Goal: Transaction & Acquisition: Book appointment/travel/reservation

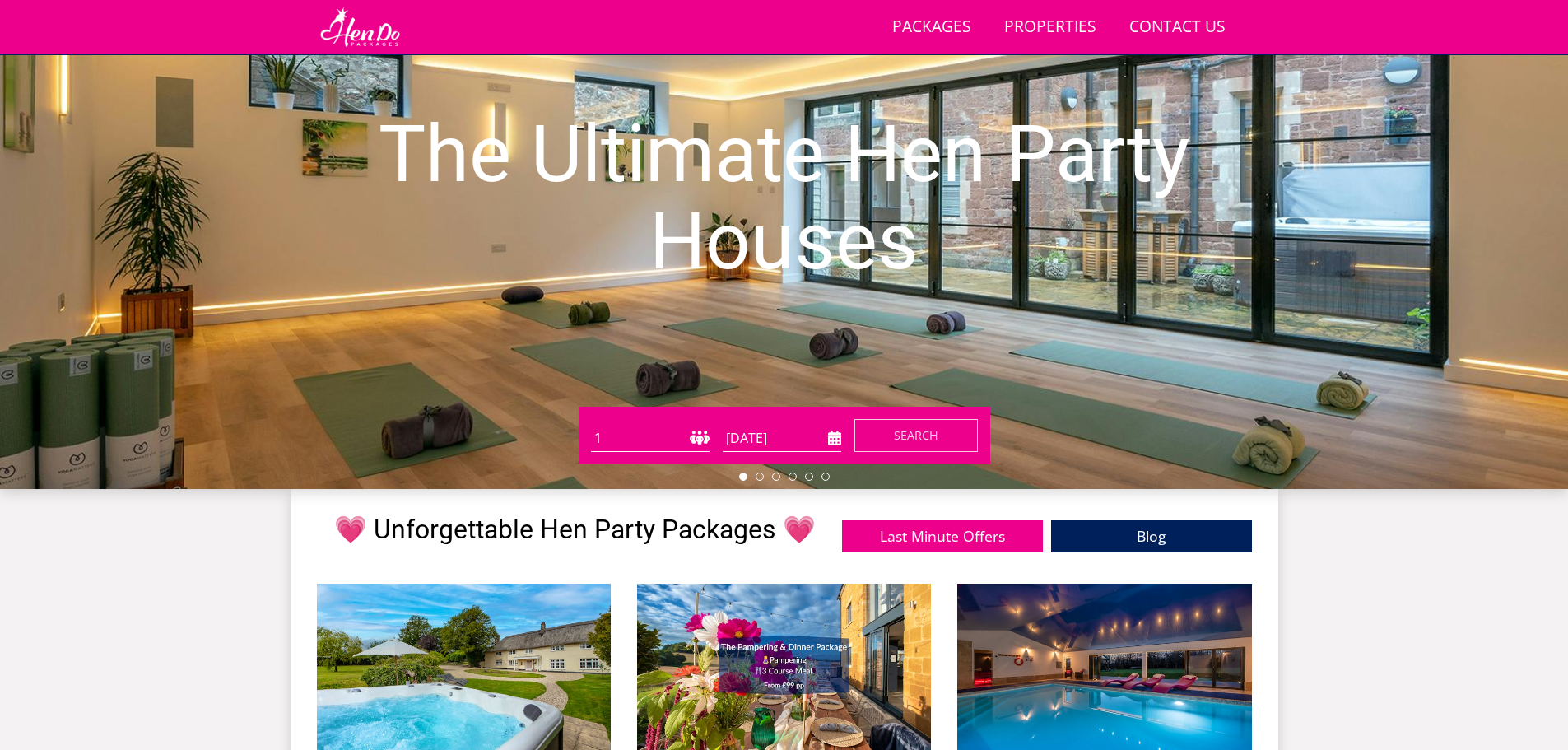
scroll to position [181, 0]
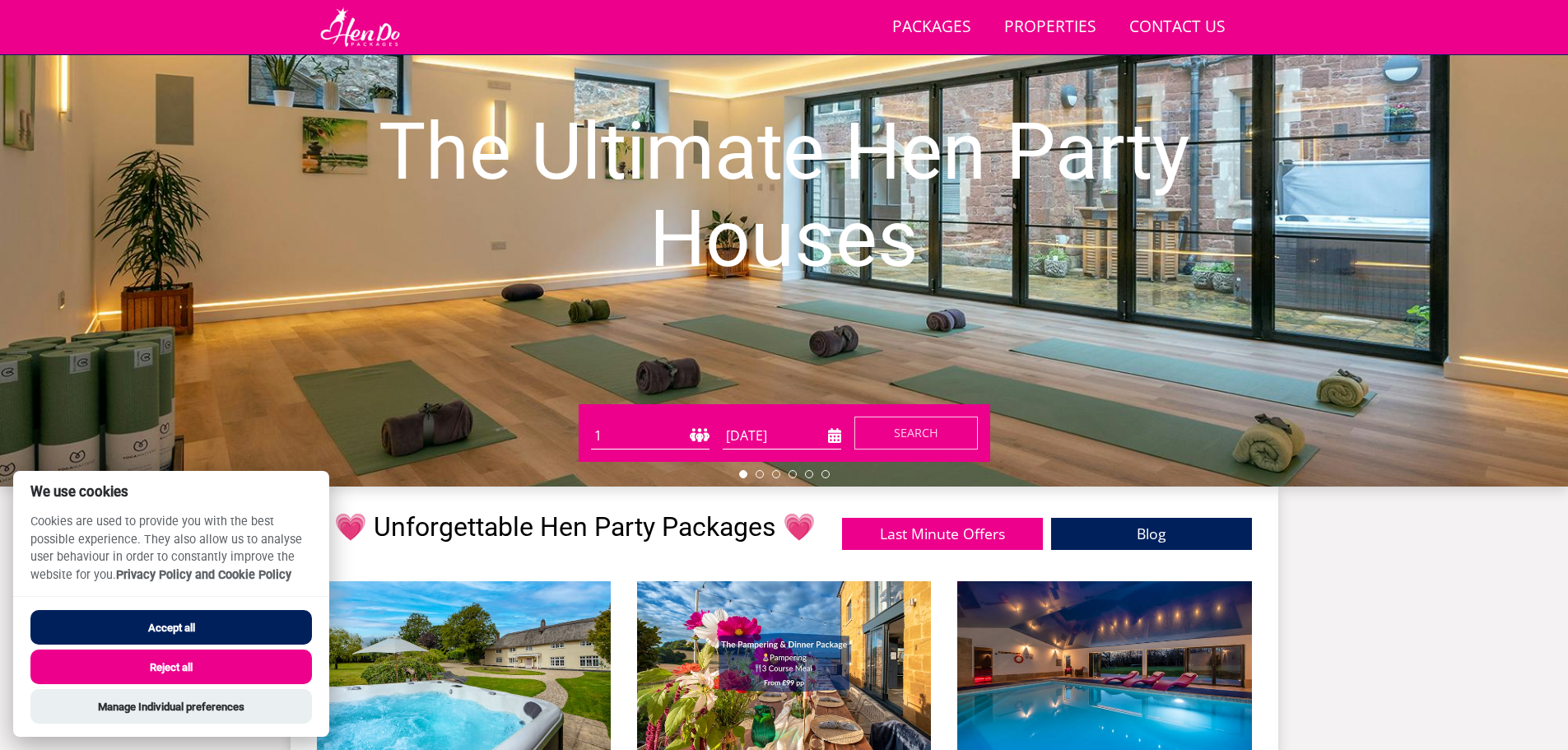
click at [678, 433] on select "1 2 3 4 5 6 7 8 9 10 11 12 13 14 15 16 17 18 19 20 21 22 23 24 25 26 27 28 29 3…" at bounding box center [650, 436] width 119 height 27
click at [657, 431] on select "1 2 3 4 5 6 7 8 9 10 11 12 13 14 15 16 17 18 19 20 21 22 23 24 25 26 27 28 29 3…" at bounding box center [650, 436] width 119 height 27
select select "15"
click at [591, 422] on select "1 2 3 4 5 6 7 8 9 10 11 12 13 14 15 16 17 18 19 20 21 22 23 24 25 26 27 28 29 3…" at bounding box center [650, 436] width 119 height 27
click at [763, 435] on input "[DATE]" at bounding box center [782, 436] width 119 height 27
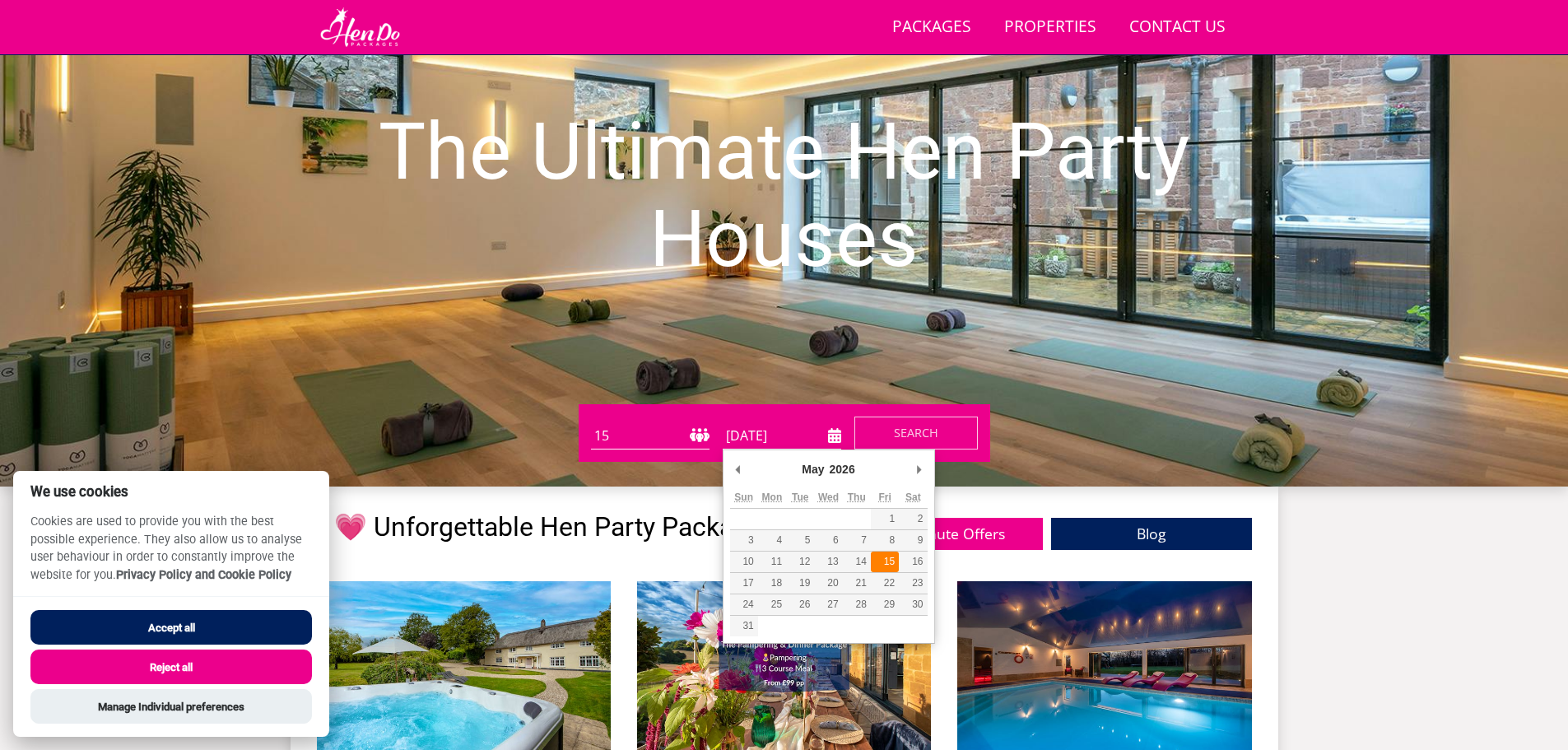
type input "[DATE]"
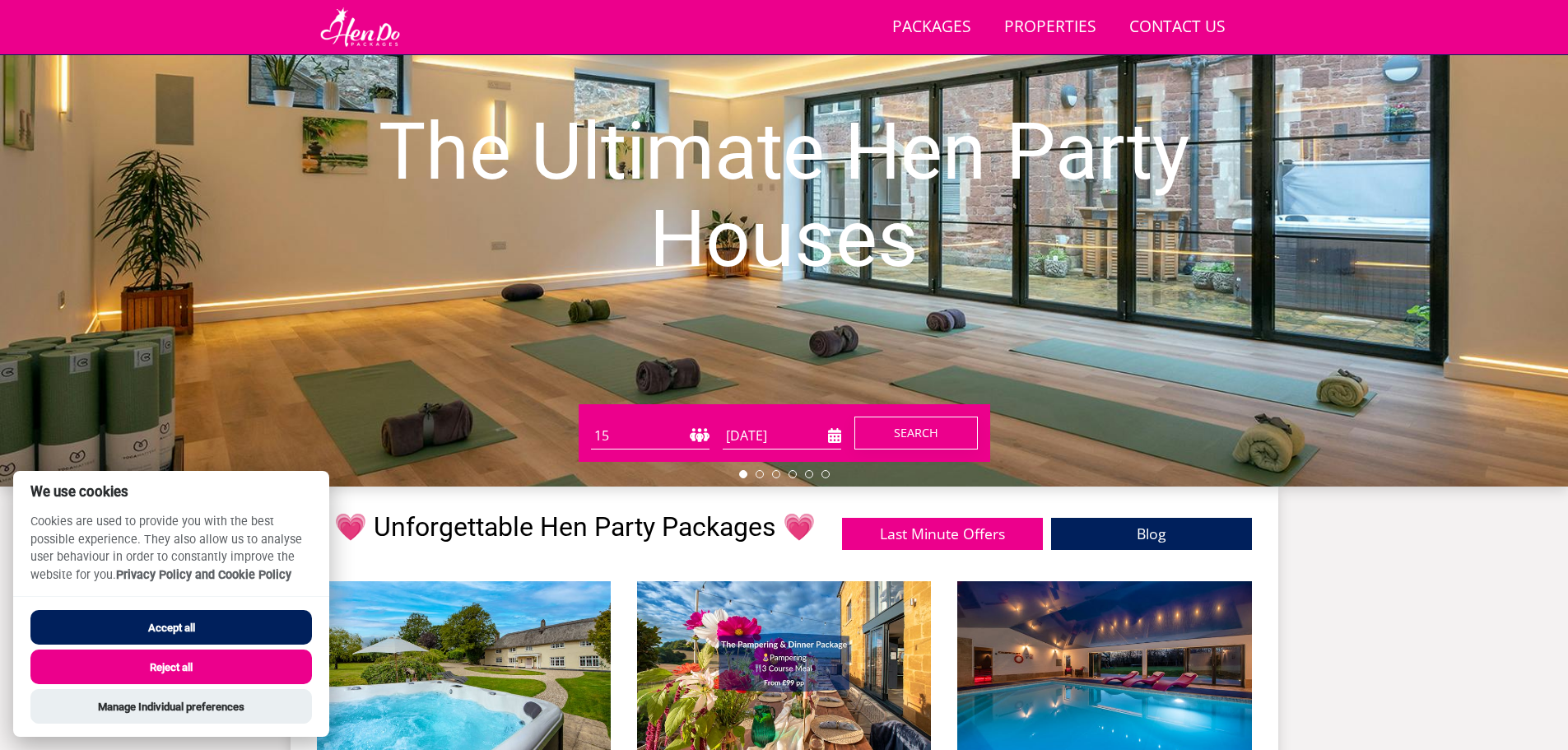
click at [905, 435] on span "Search" at bounding box center [917, 432] width 45 height 16
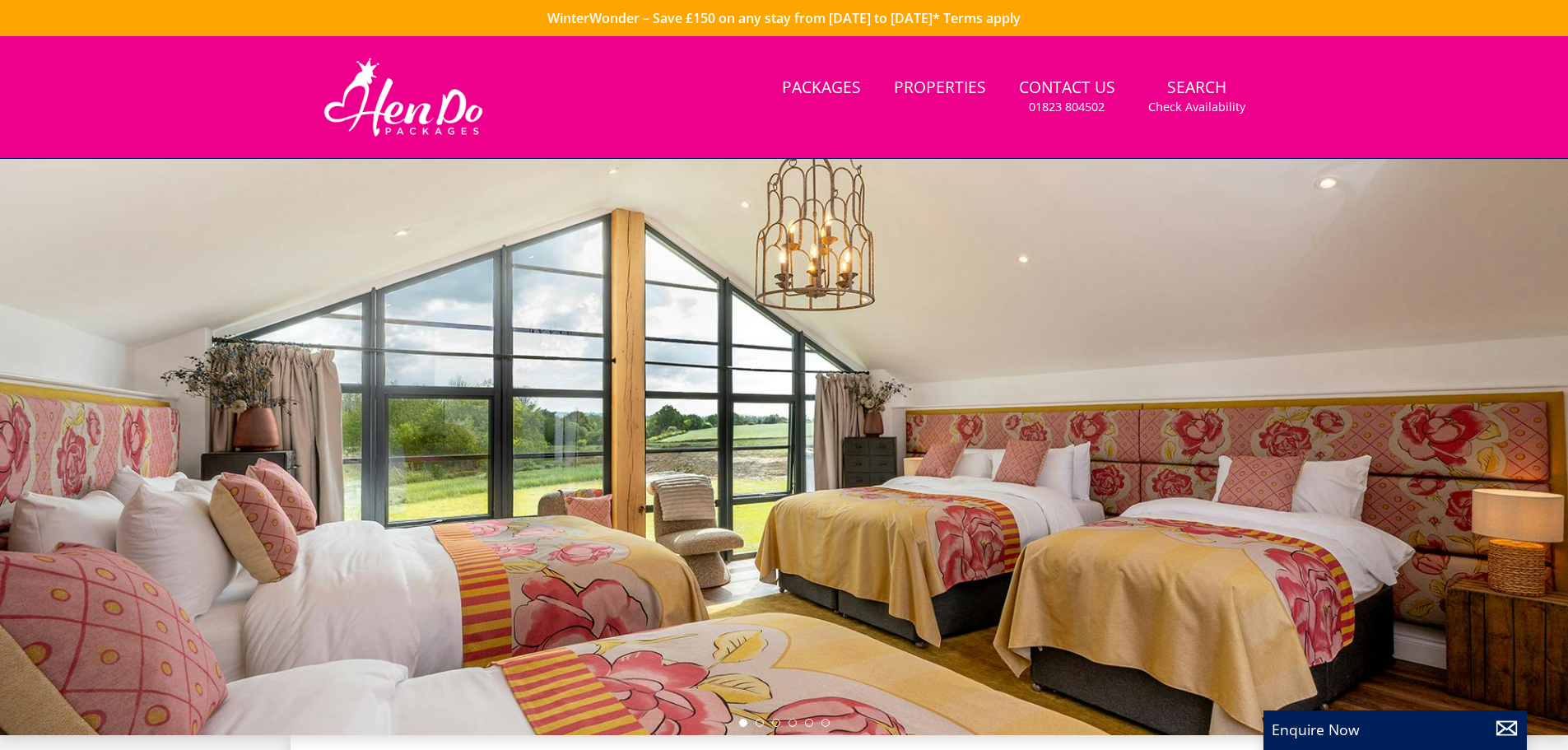
click at [213, 660] on div at bounding box center [784, 447] width 1568 height 576
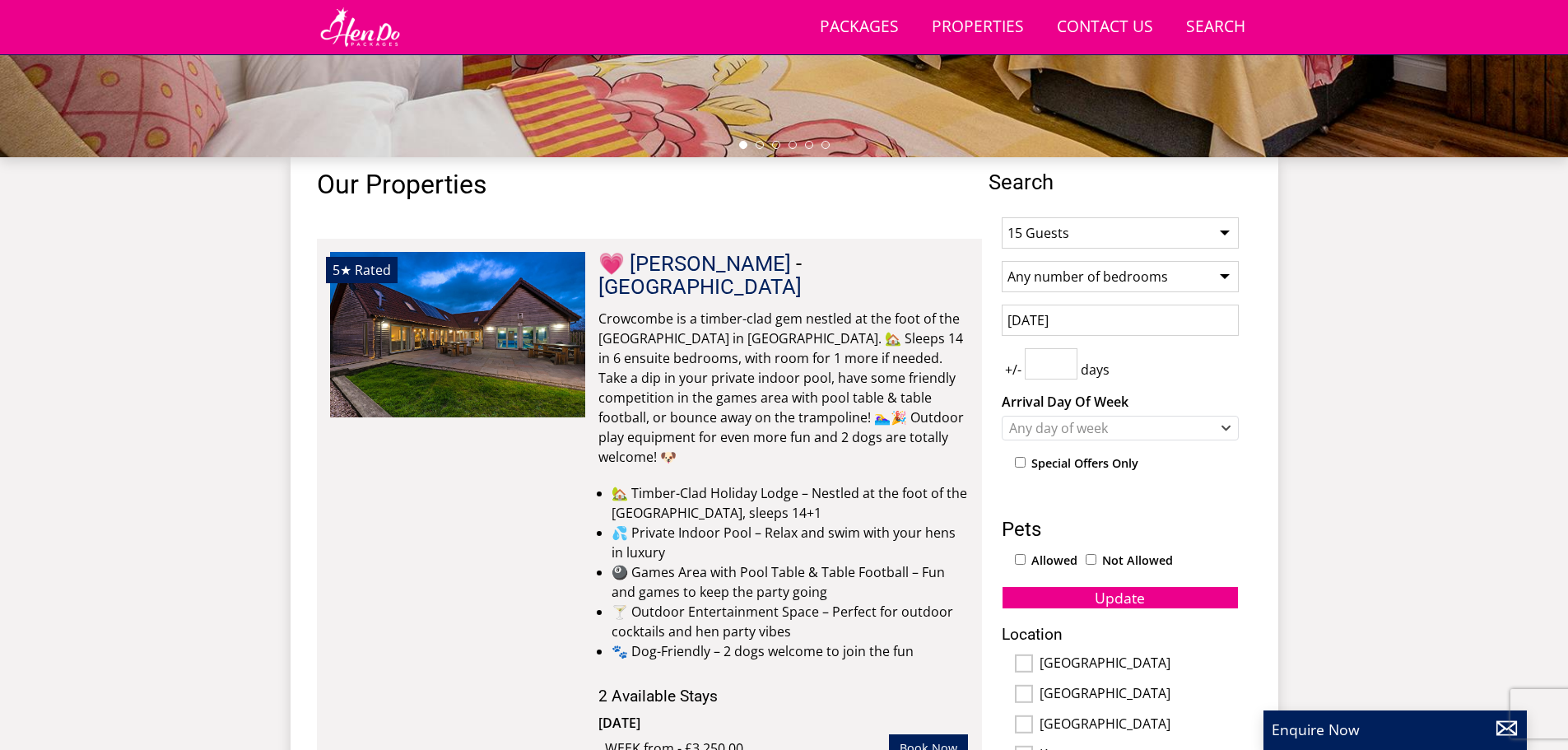
scroll to position [593, 0]
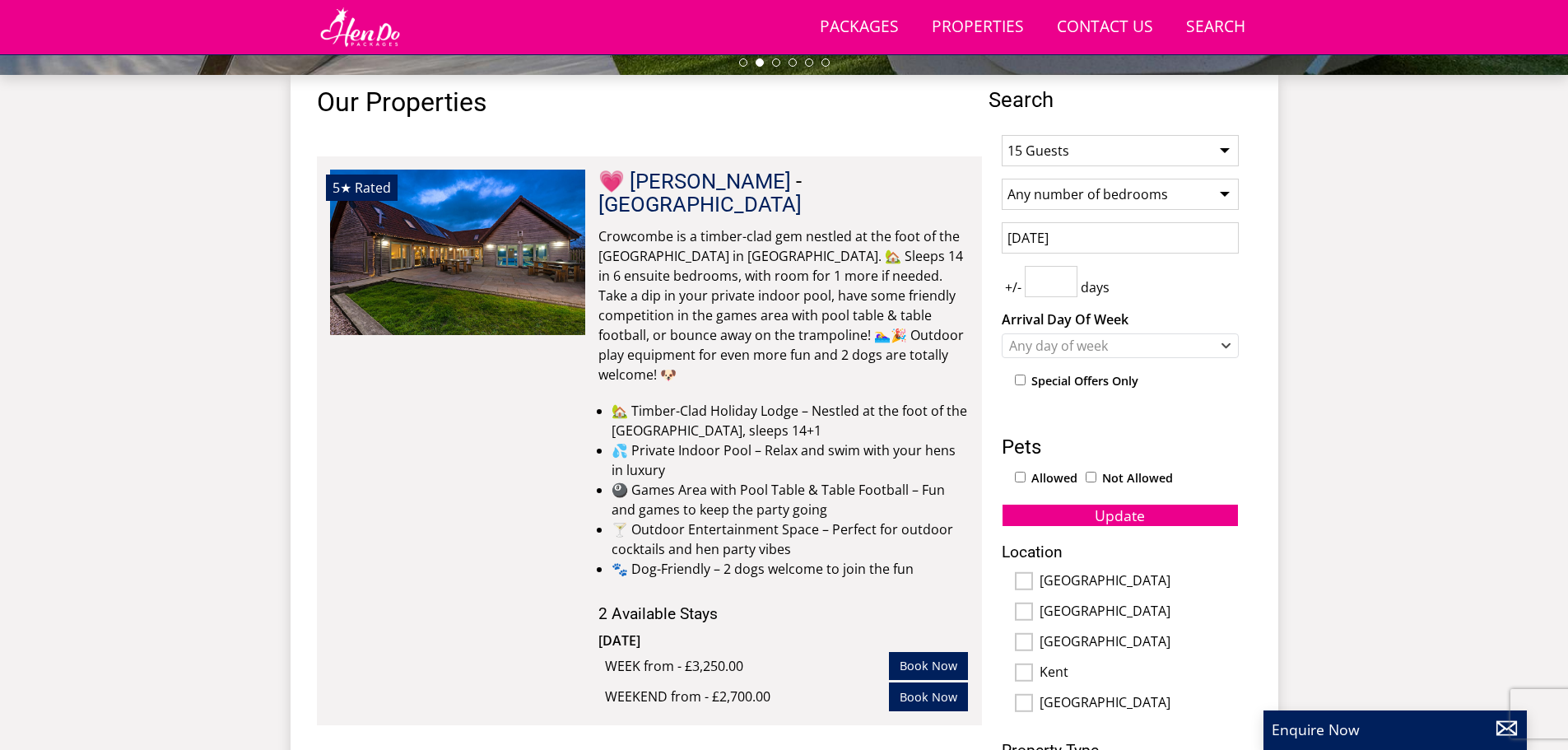
click at [1096, 198] on select "Any number of bedrooms 4 Bedrooms 5 Bedrooms 6 Bedrooms 7 Bedrooms 8 Bedrooms 9…" at bounding box center [1119, 194] width 237 height 31
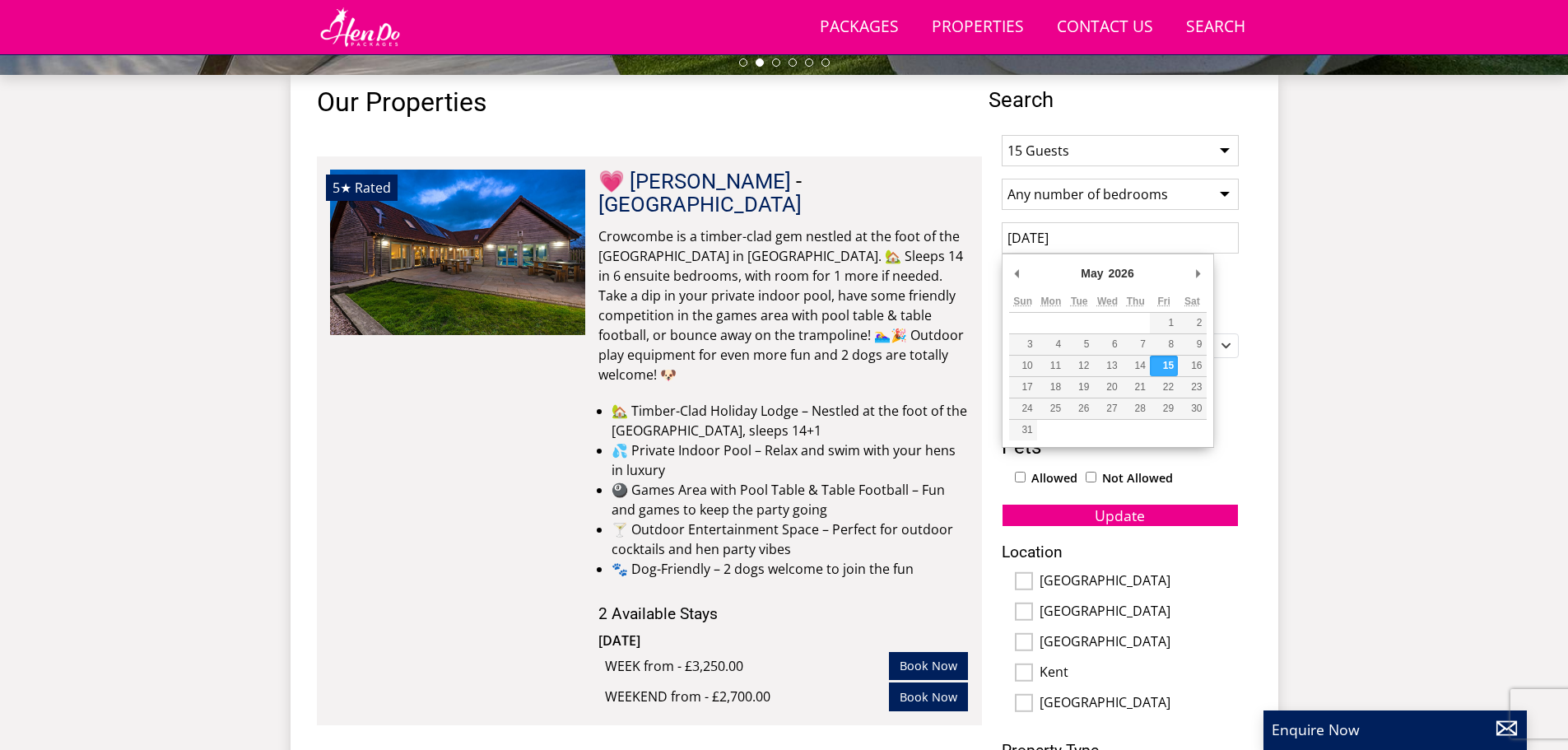
click at [1097, 230] on input "[DATE]" at bounding box center [1119, 238] width 237 height 31
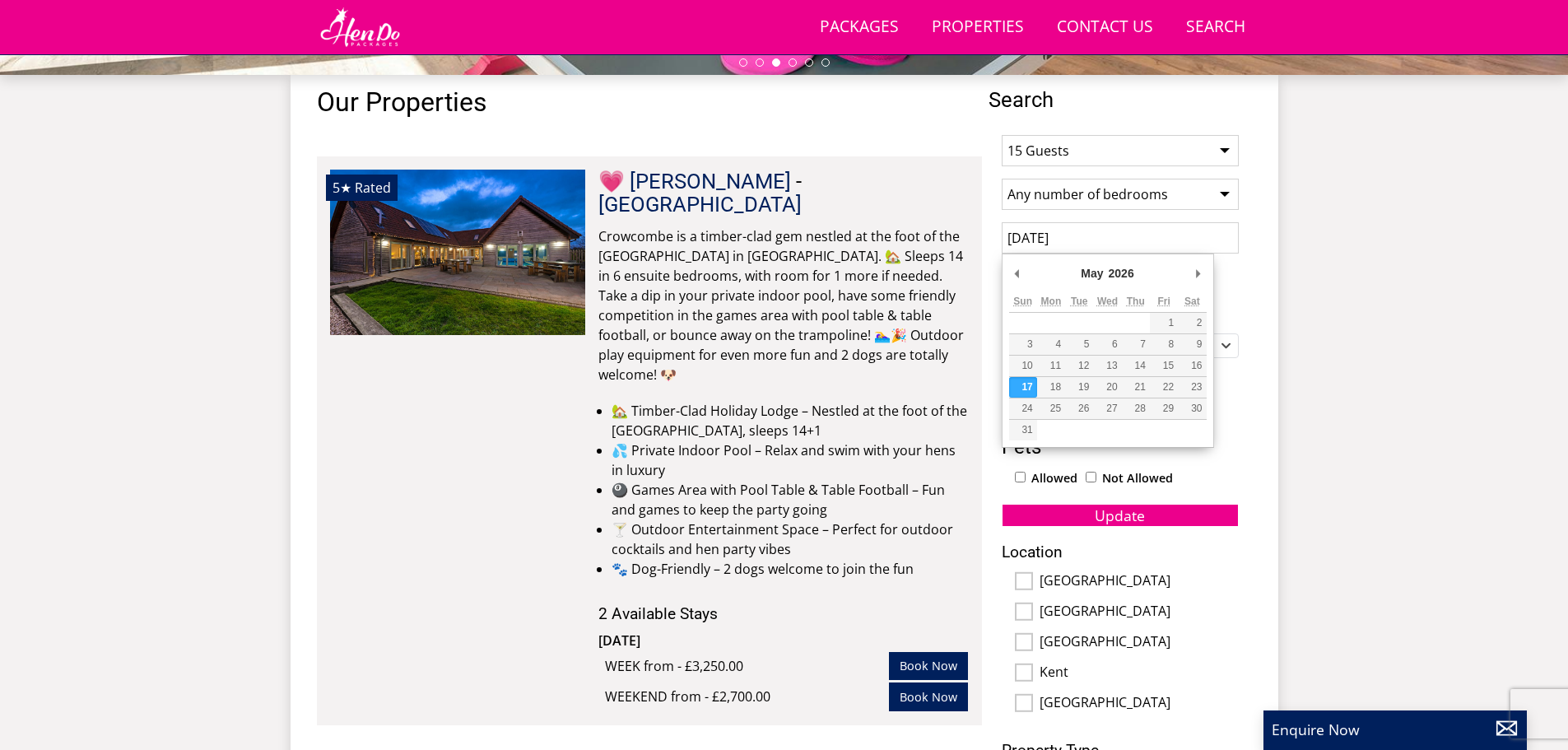
click at [1071, 243] on input "[DATE]" at bounding box center [1119, 238] width 237 height 31
type input "[DATE]"
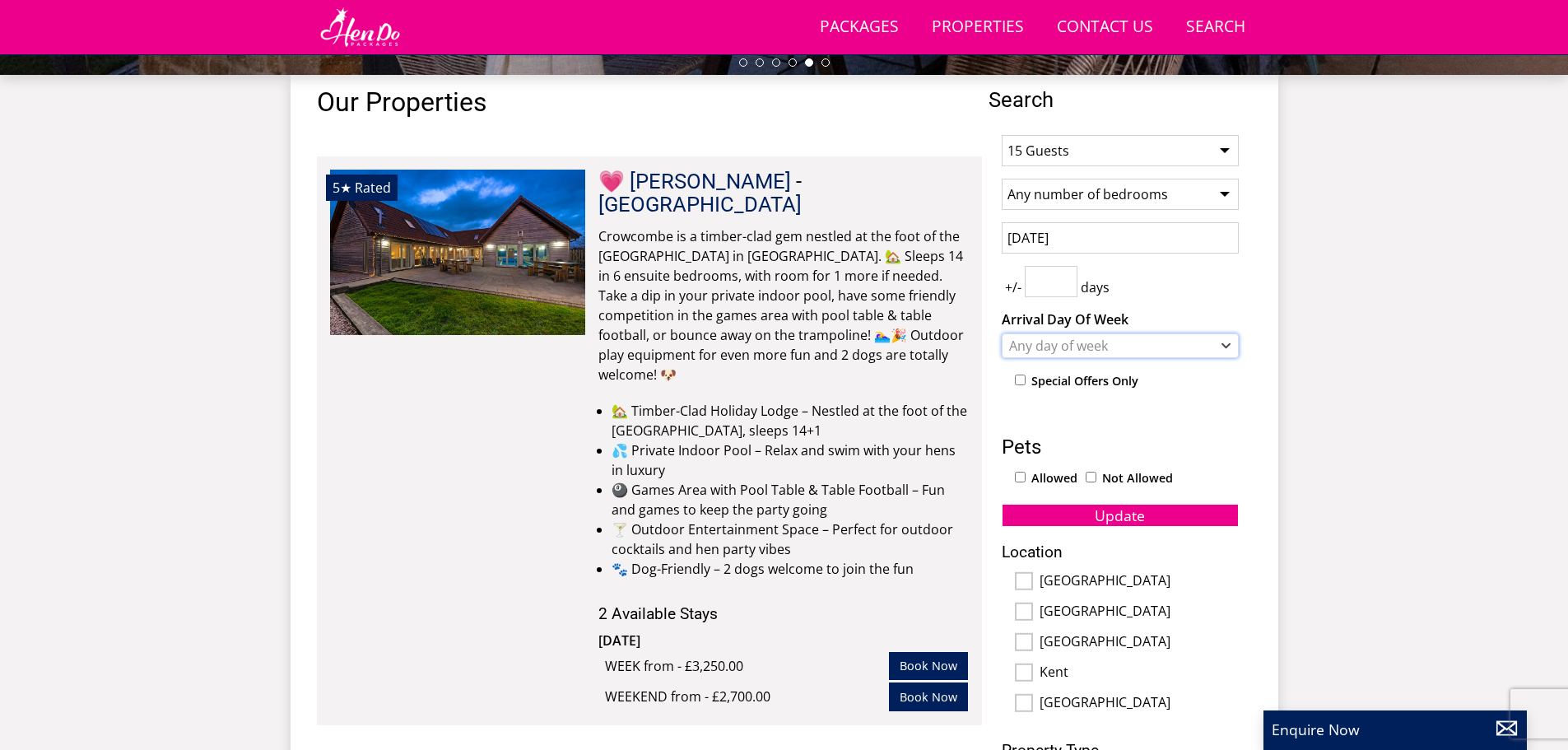
click at [1135, 340] on div "Any day of week" at bounding box center [1112, 345] width 214 height 19
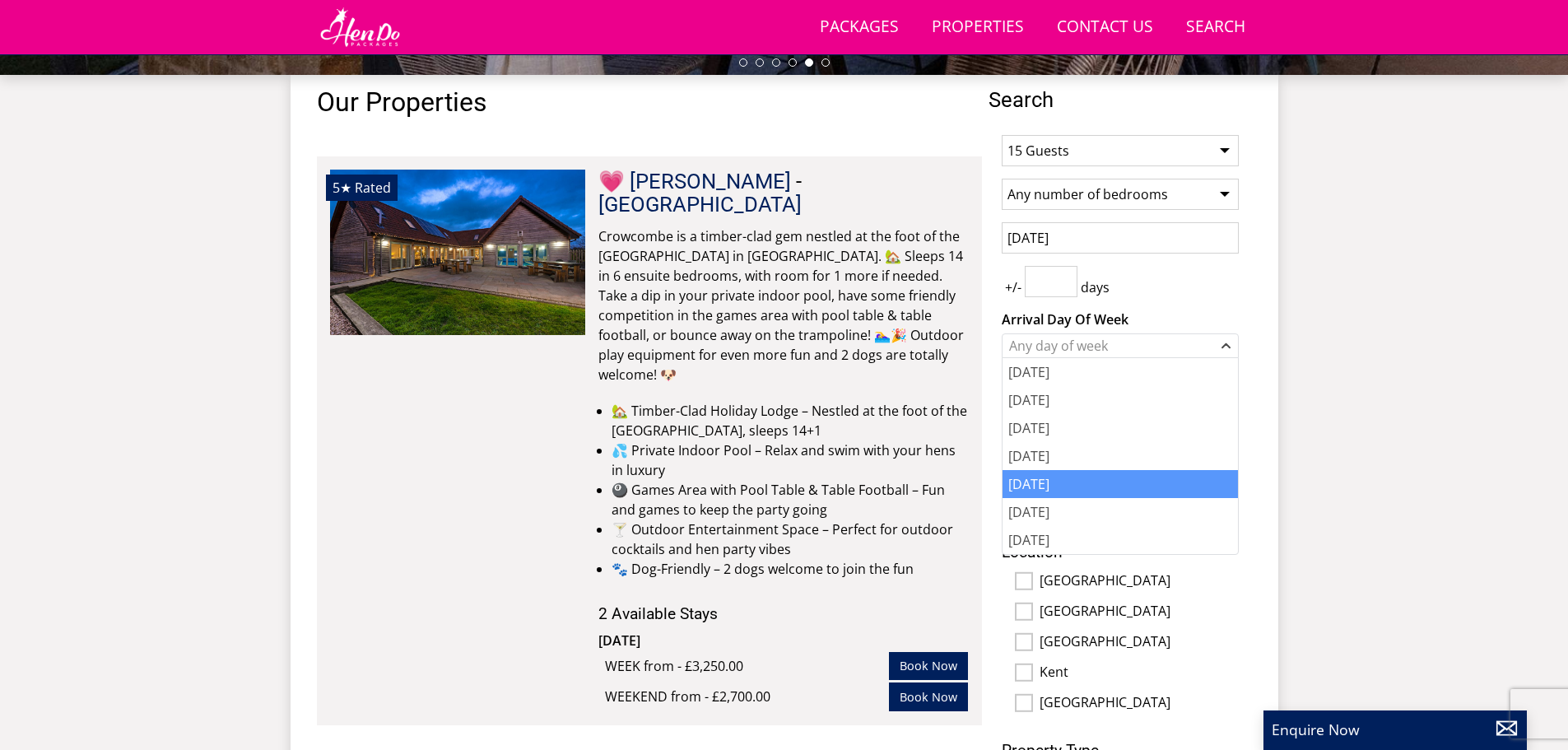
click at [1058, 487] on div "[DATE]" at bounding box center [1119, 484] width 235 height 28
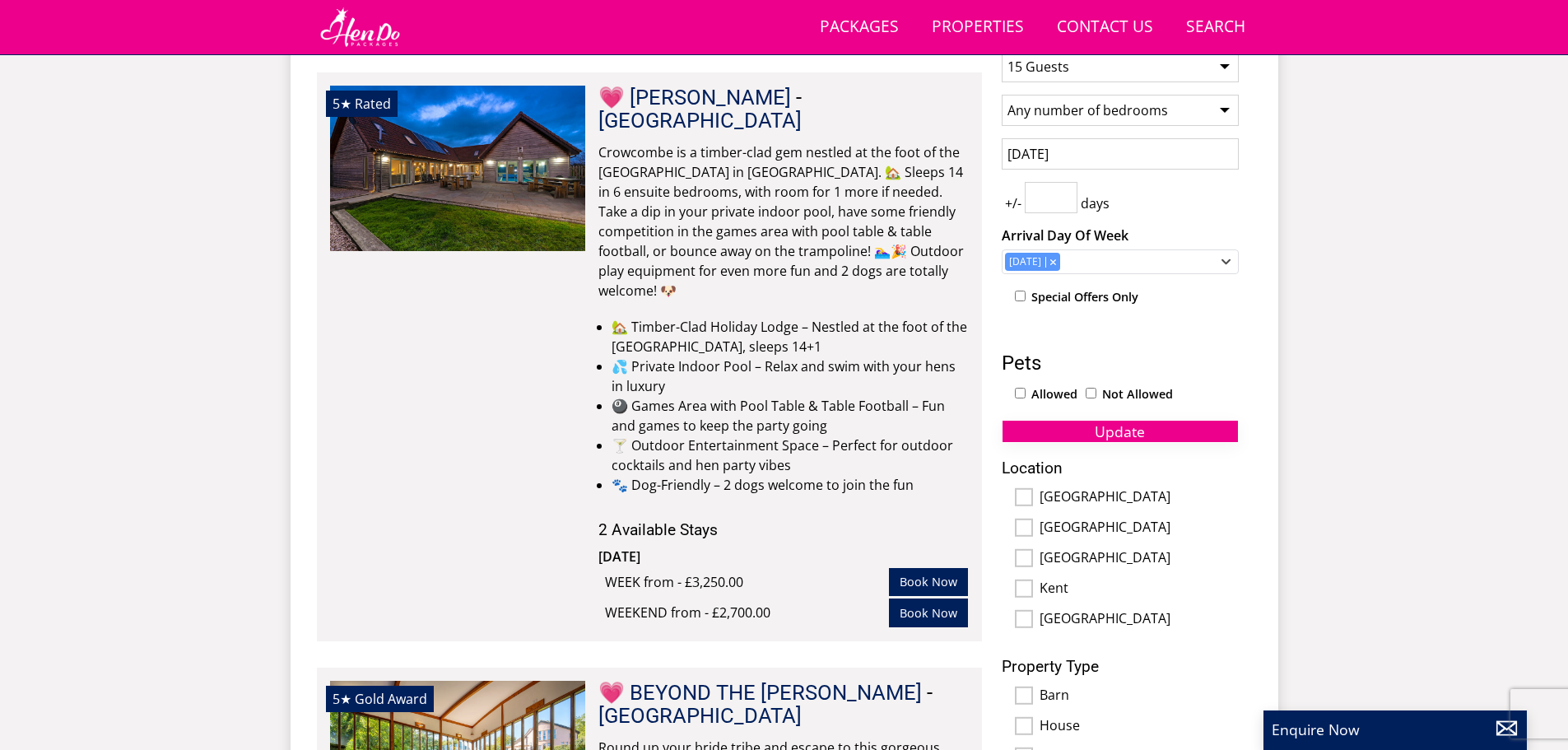
scroll to position [675, 0]
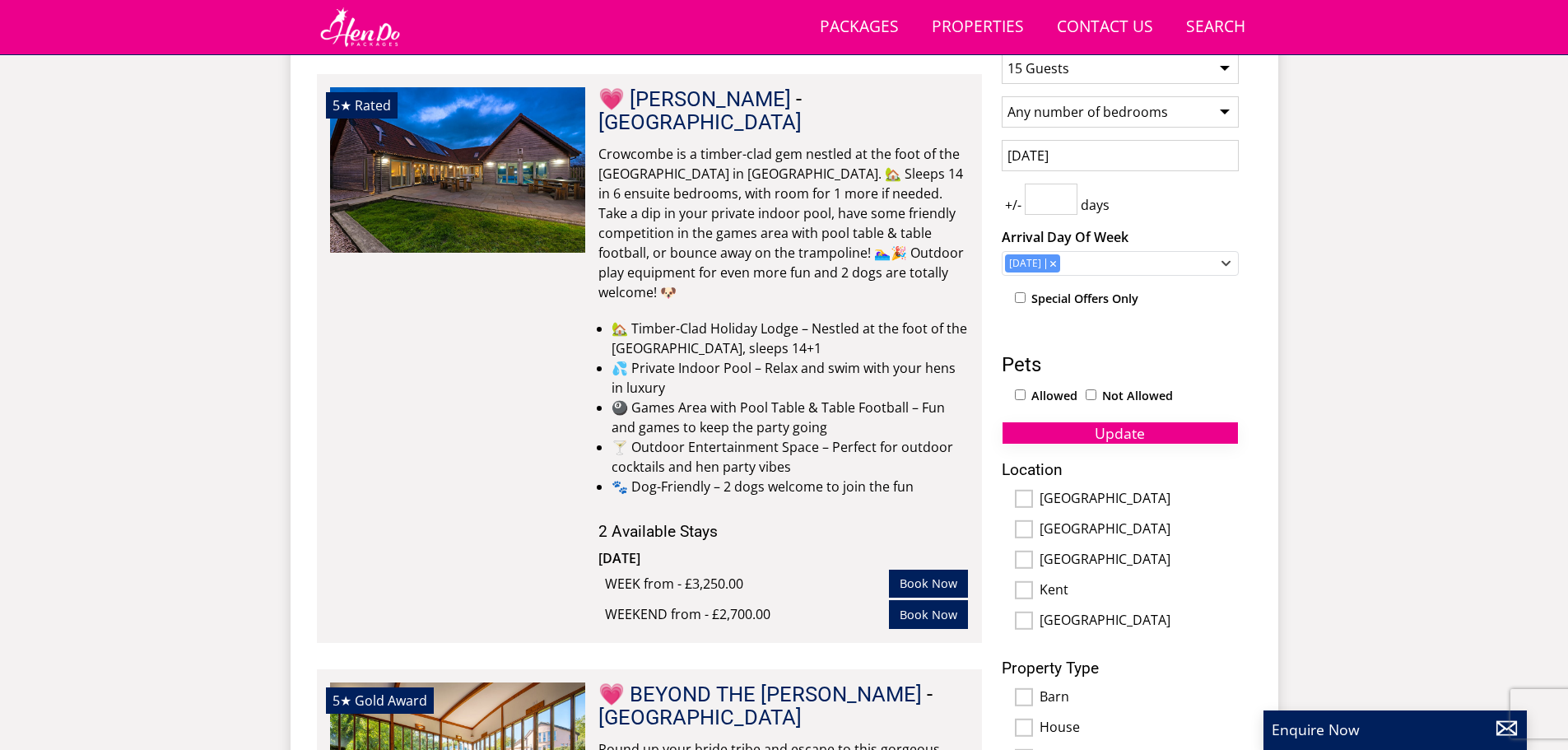
click at [1126, 430] on span "Update" at bounding box center [1119, 433] width 50 height 20
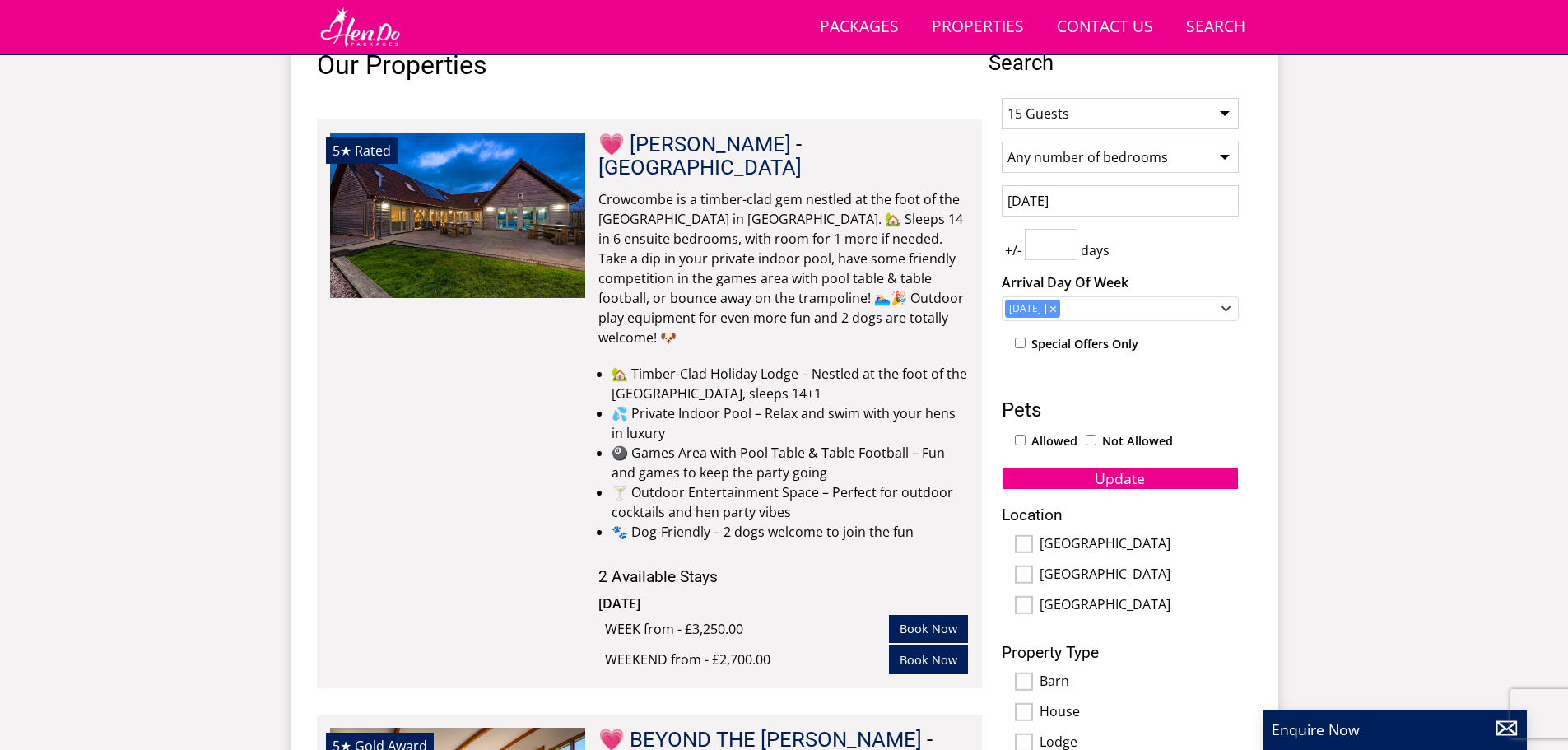
scroll to position [593, 0]
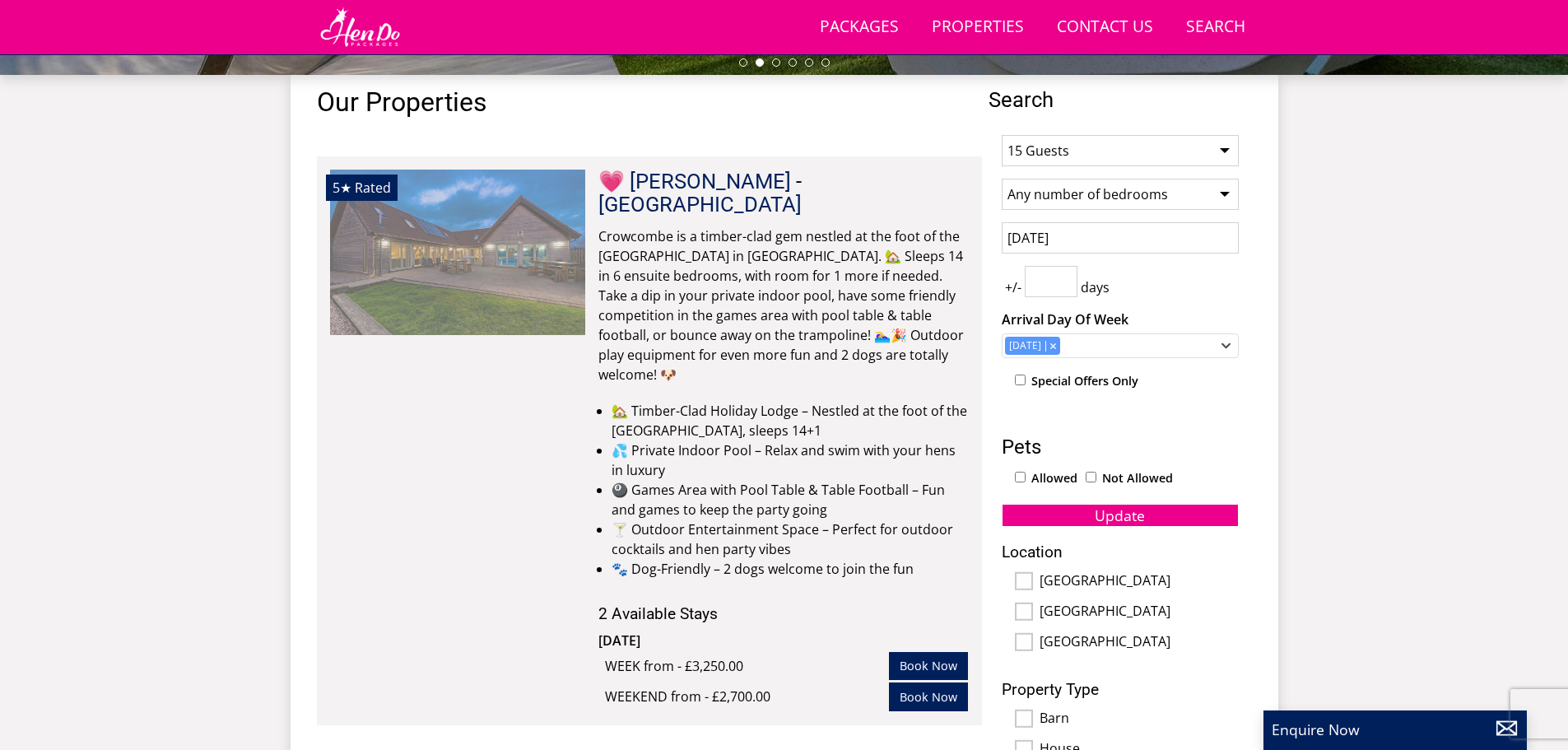
click at [561, 260] on img at bounding box center [457, 252] width 255 height 165
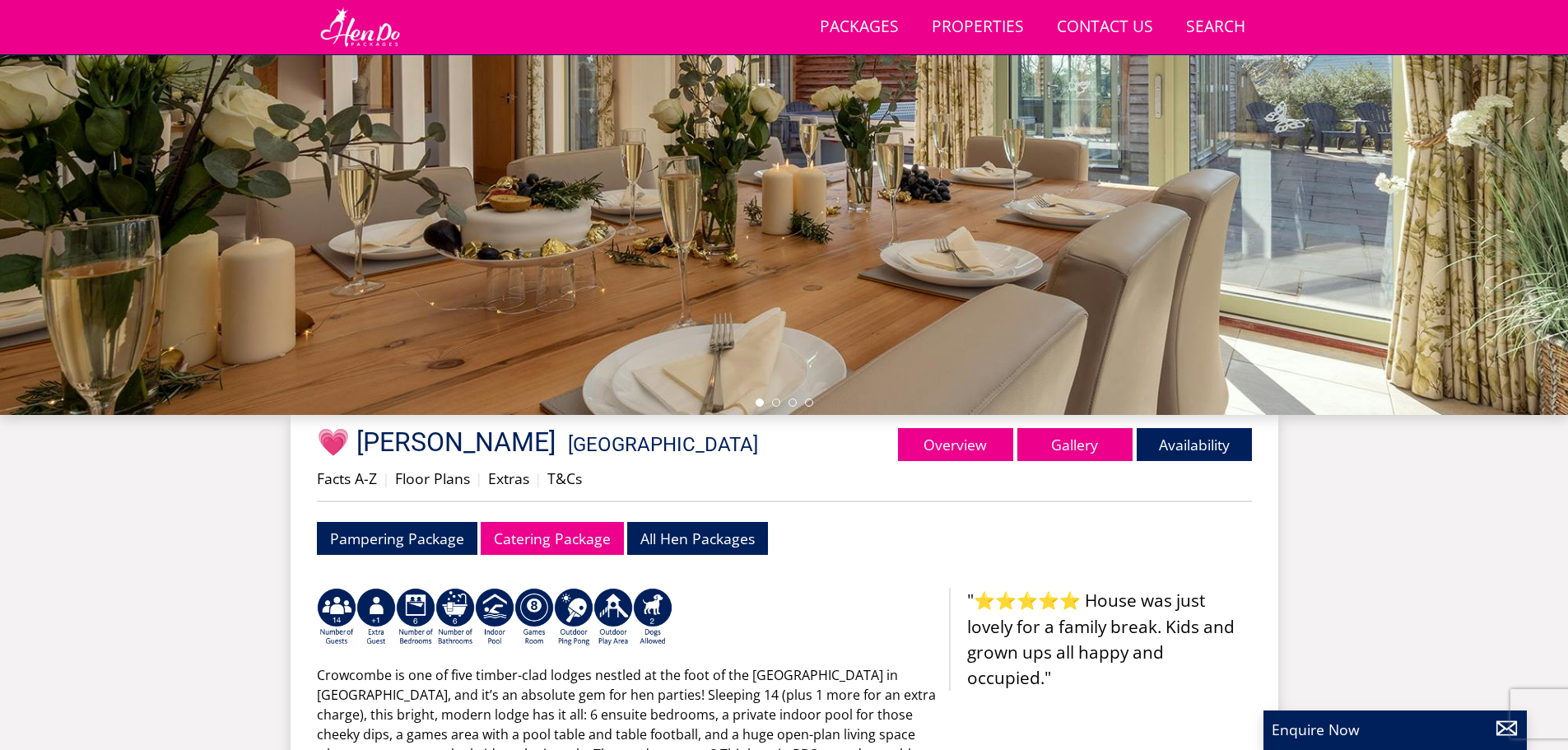
scroll to position [113, 0]
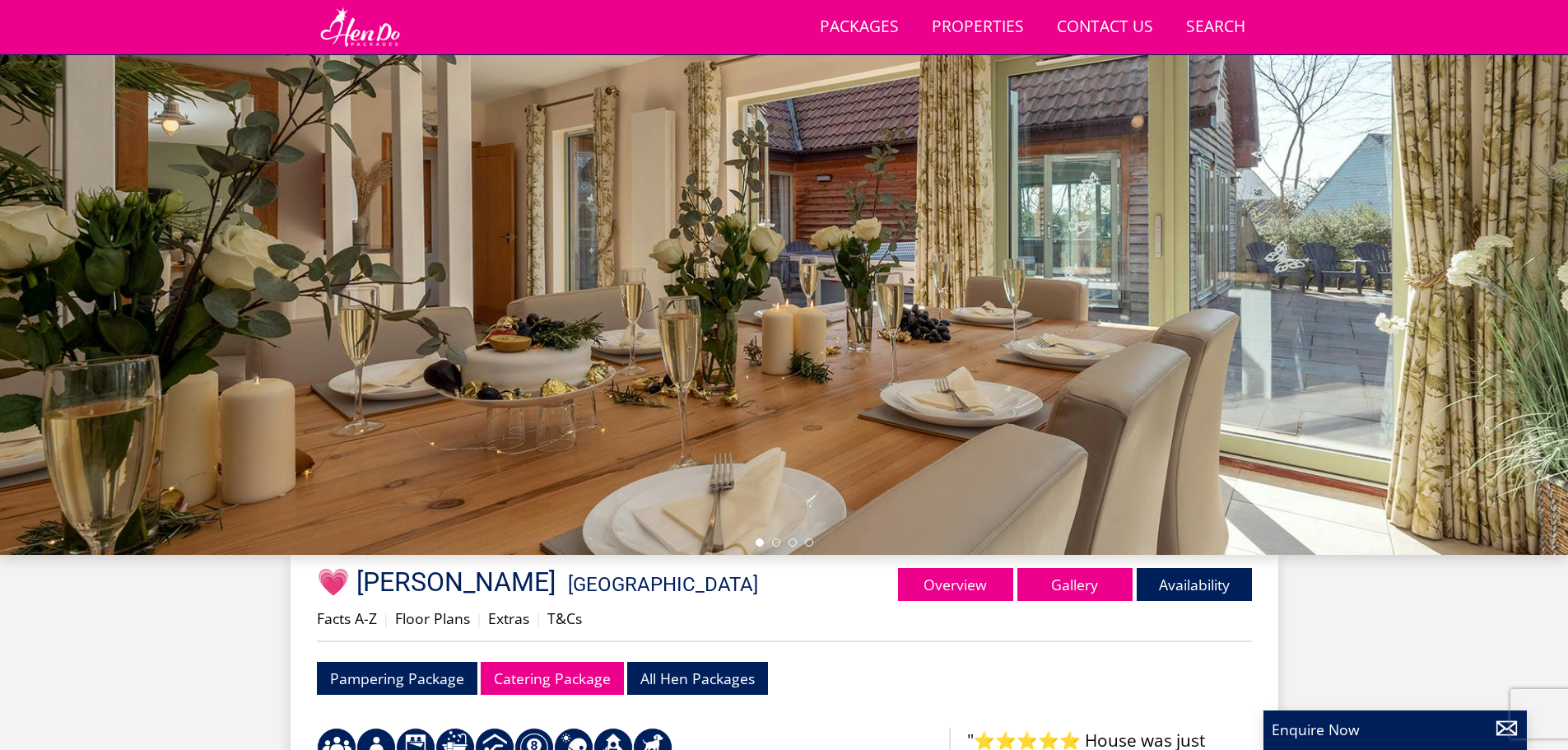
click at [1528, 250] on div at bounding box center [784, 266] width 1568 height 576
click at [776, 543] on li at bounding box center [776, 542] width 8 height 8
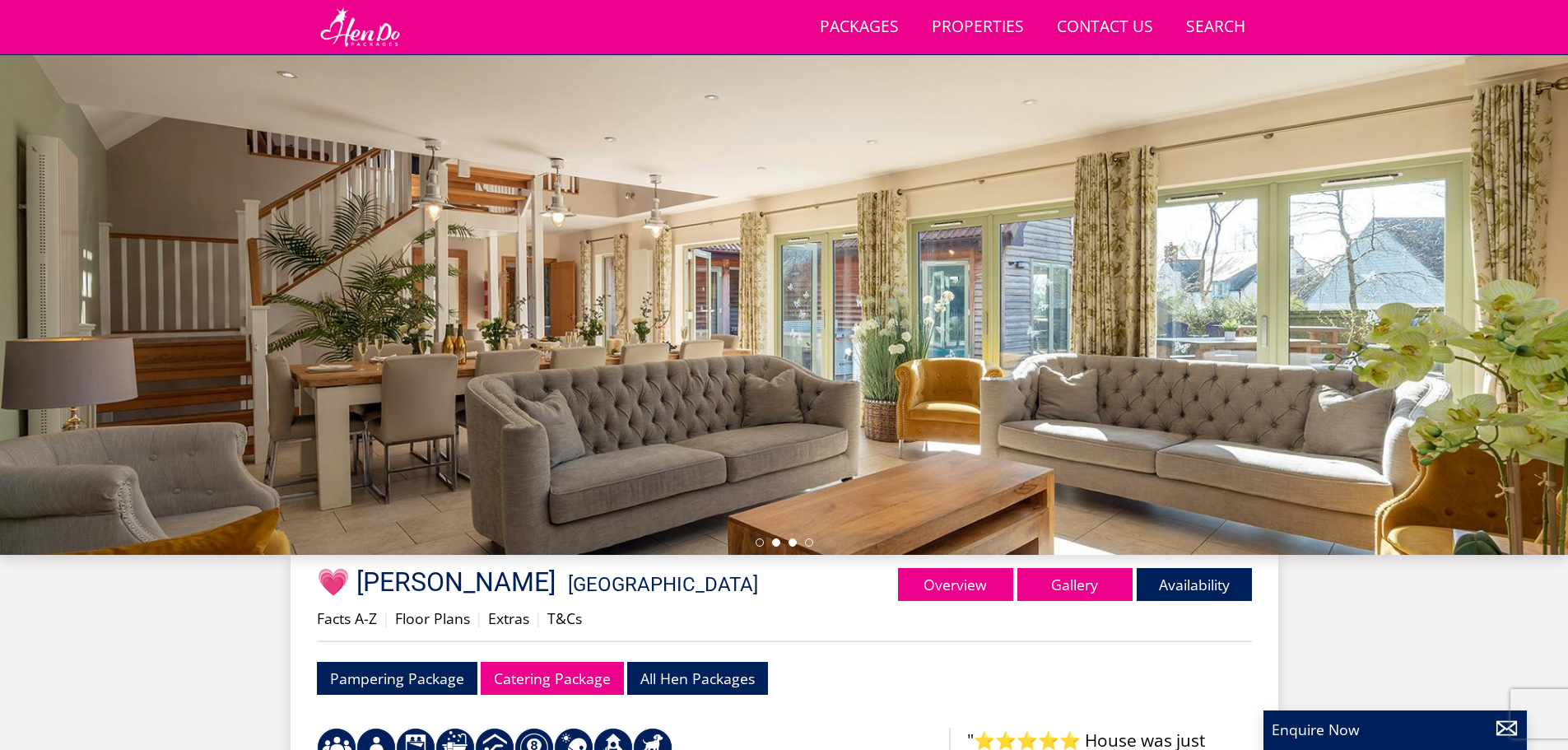
click at [794, 543] on li at bounding box center [793, 542] width 8 height 8
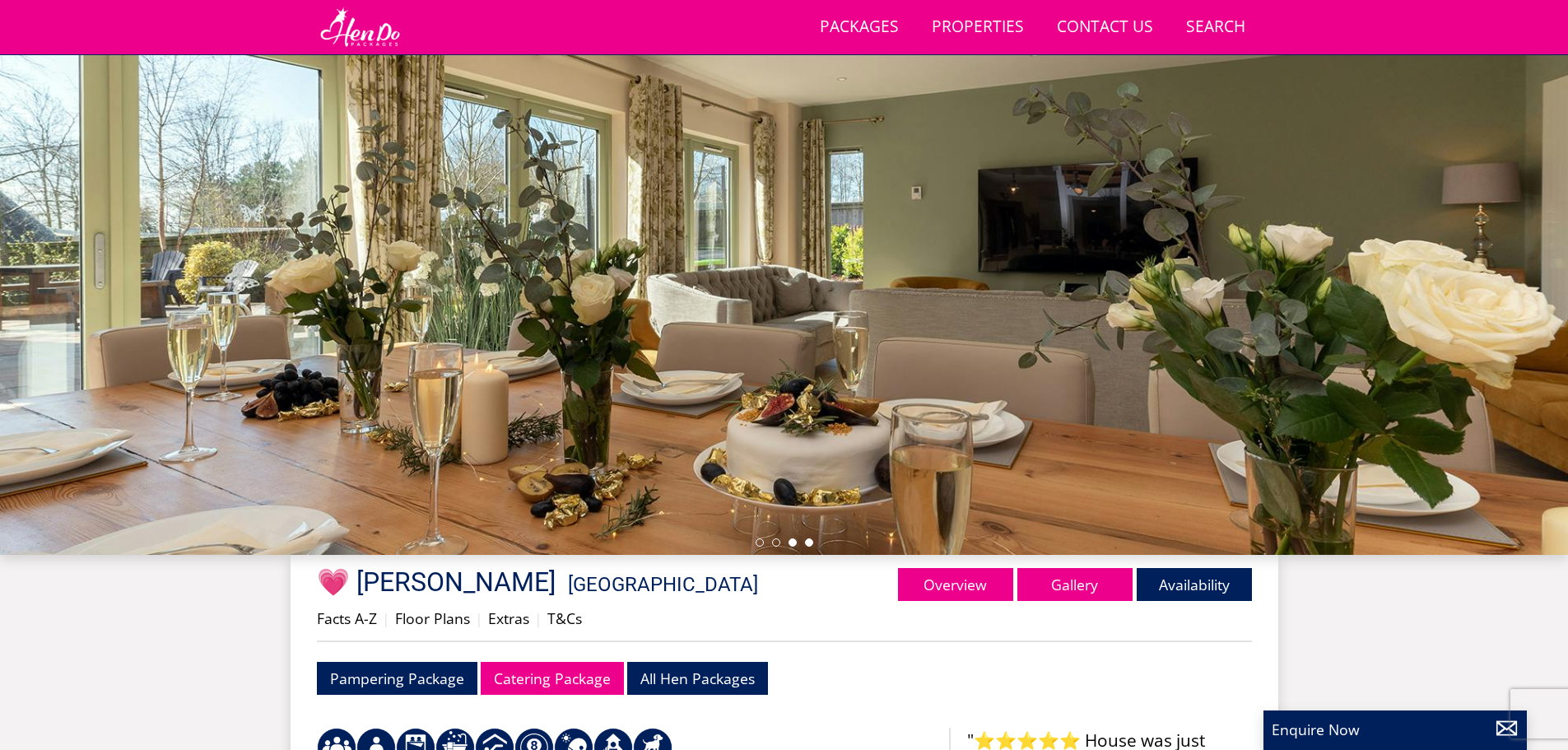
click at [806, 543] on li at bounding box center [808, 542] width 8 height 8
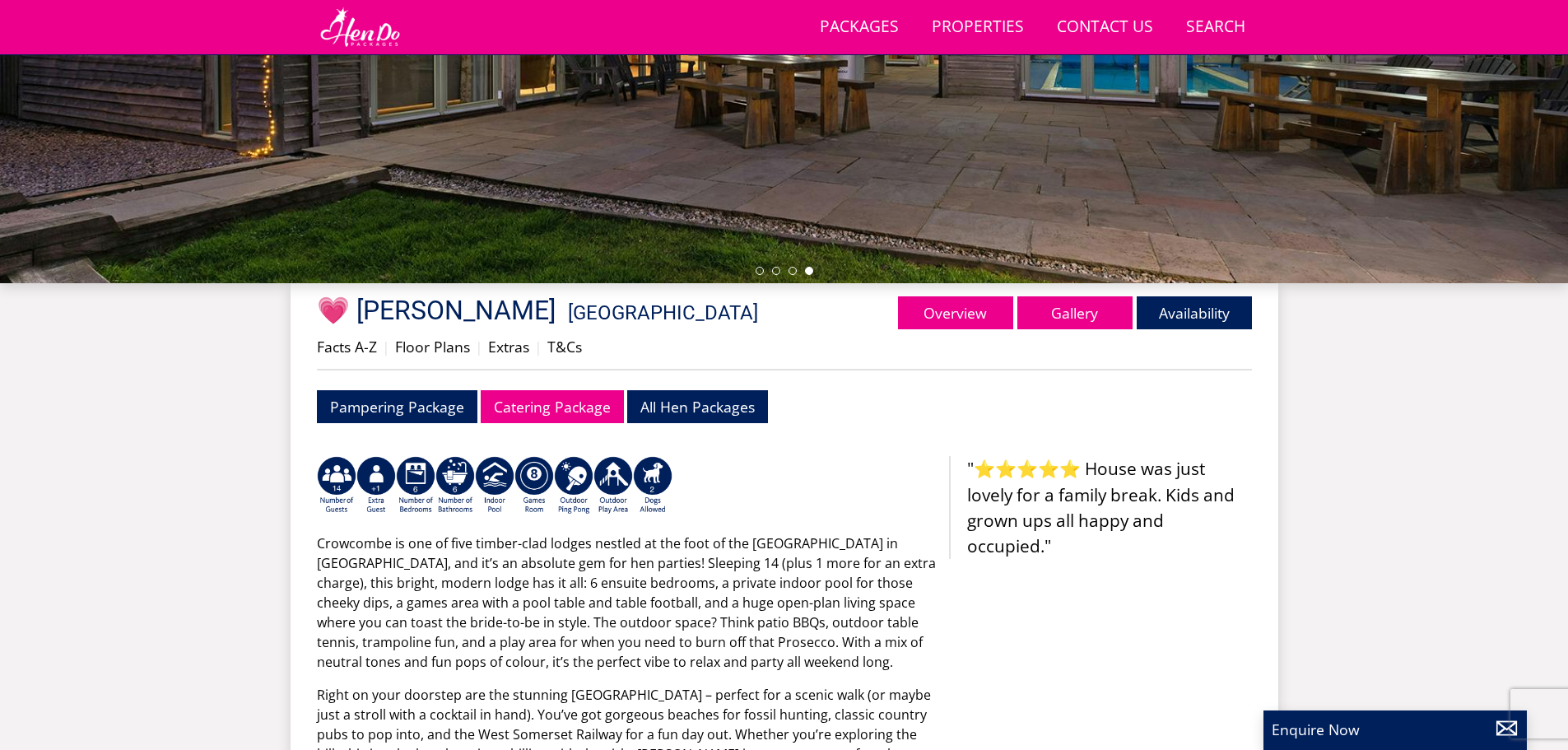
scroll to position [442, 0]
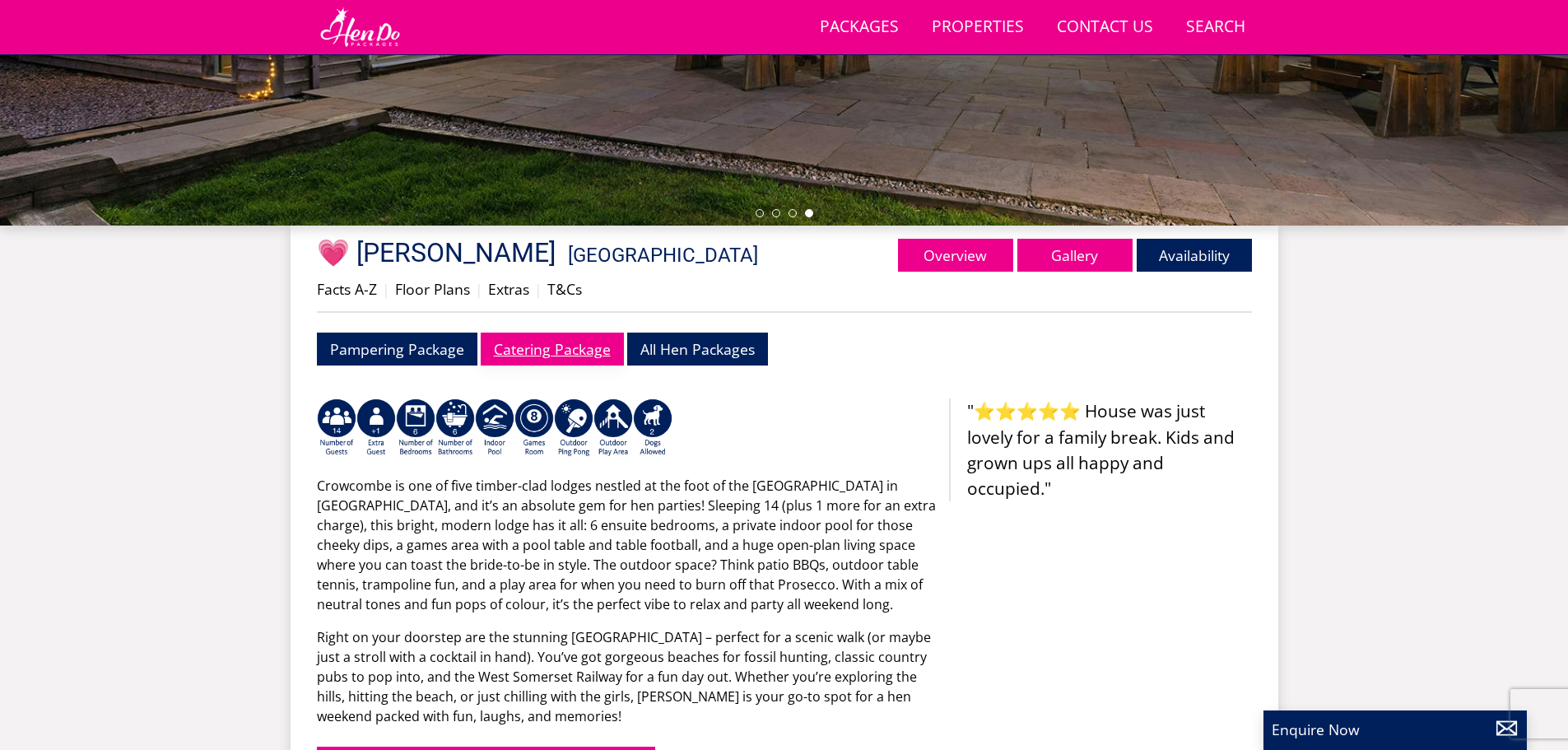
click at [549, 341] on link "Catering Package" at bounding box center [552, 348] width 143 height 32
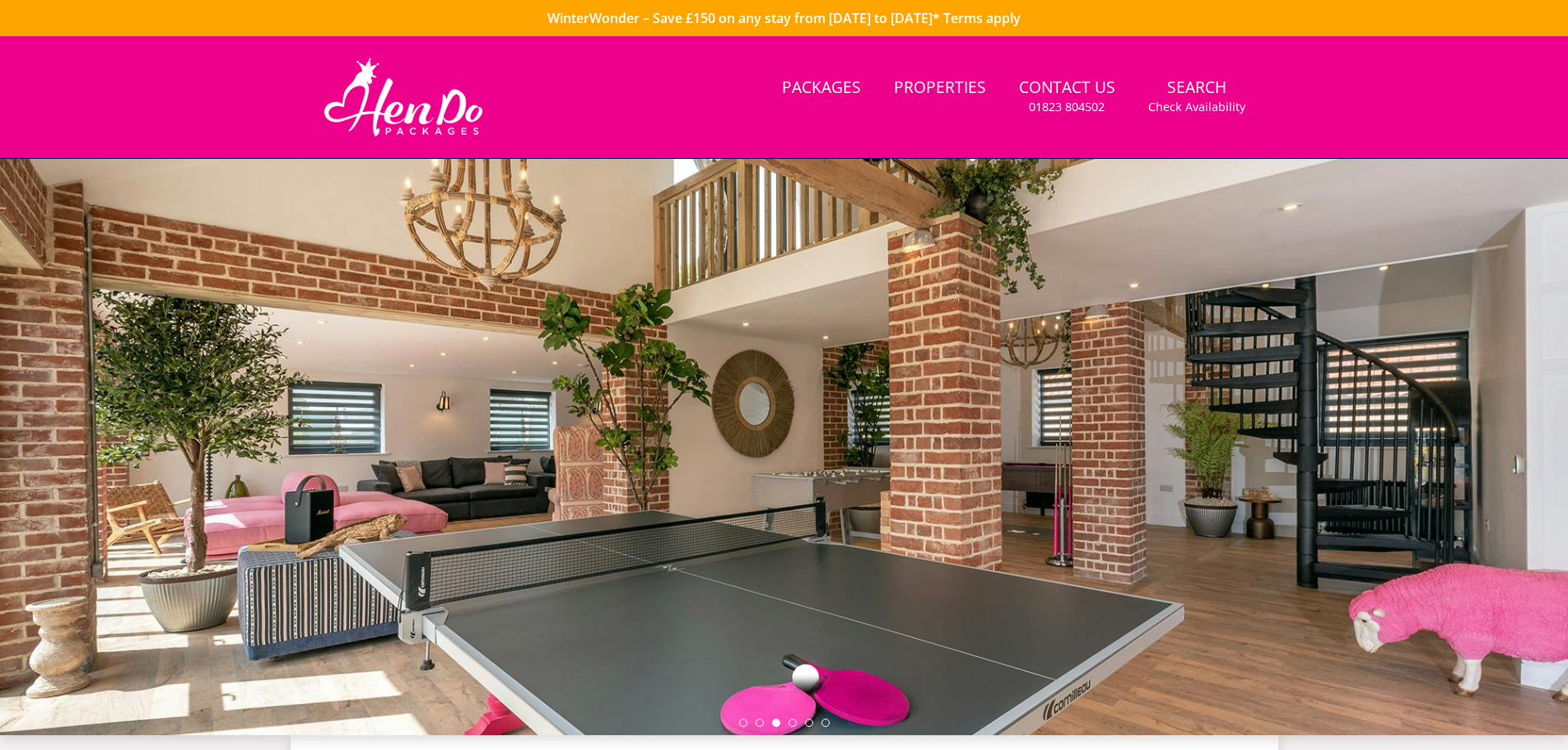
scroll to position [442, 0]
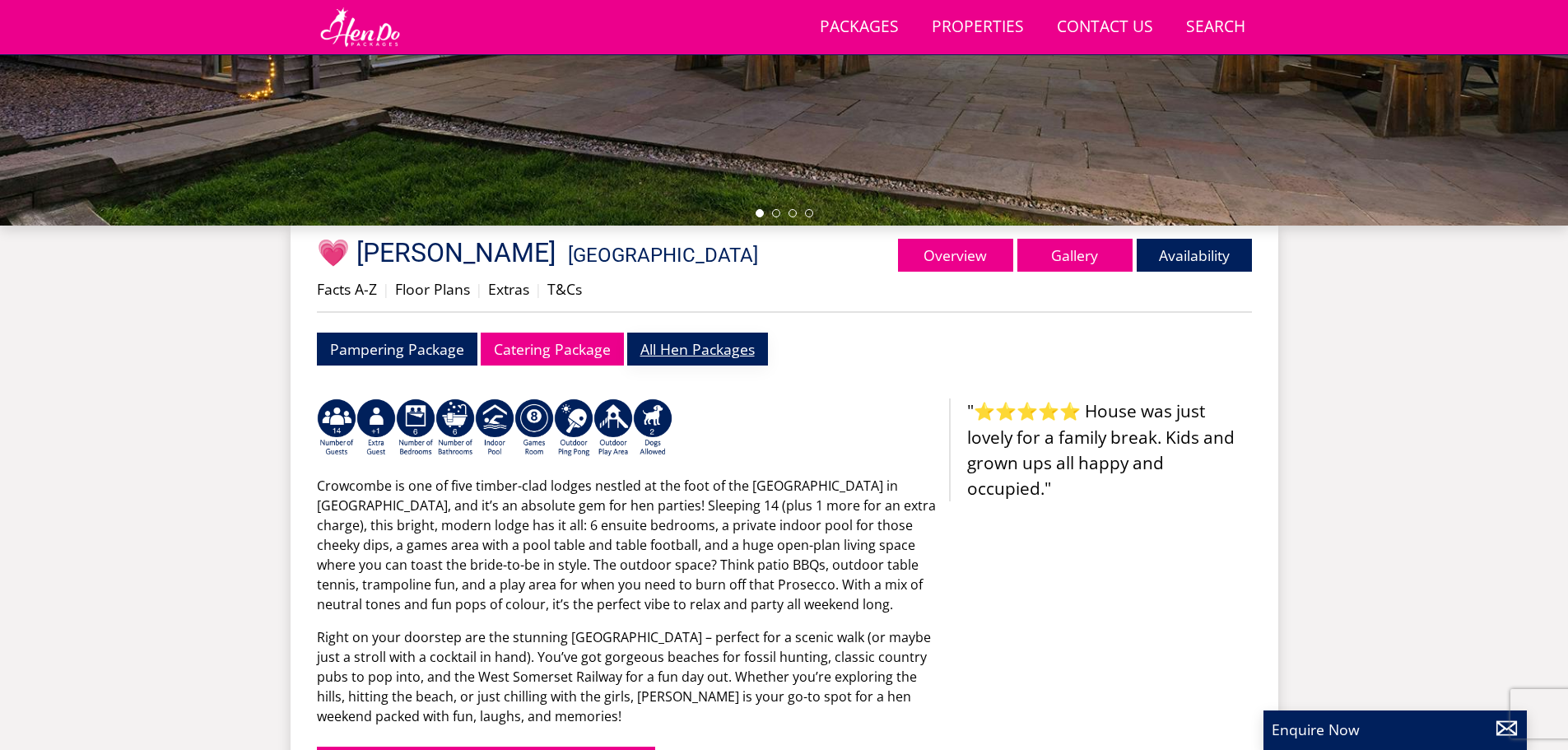
click at [680, 344] on link "All Hen Packages" at bounding box center [697, 348] width 140 height 32
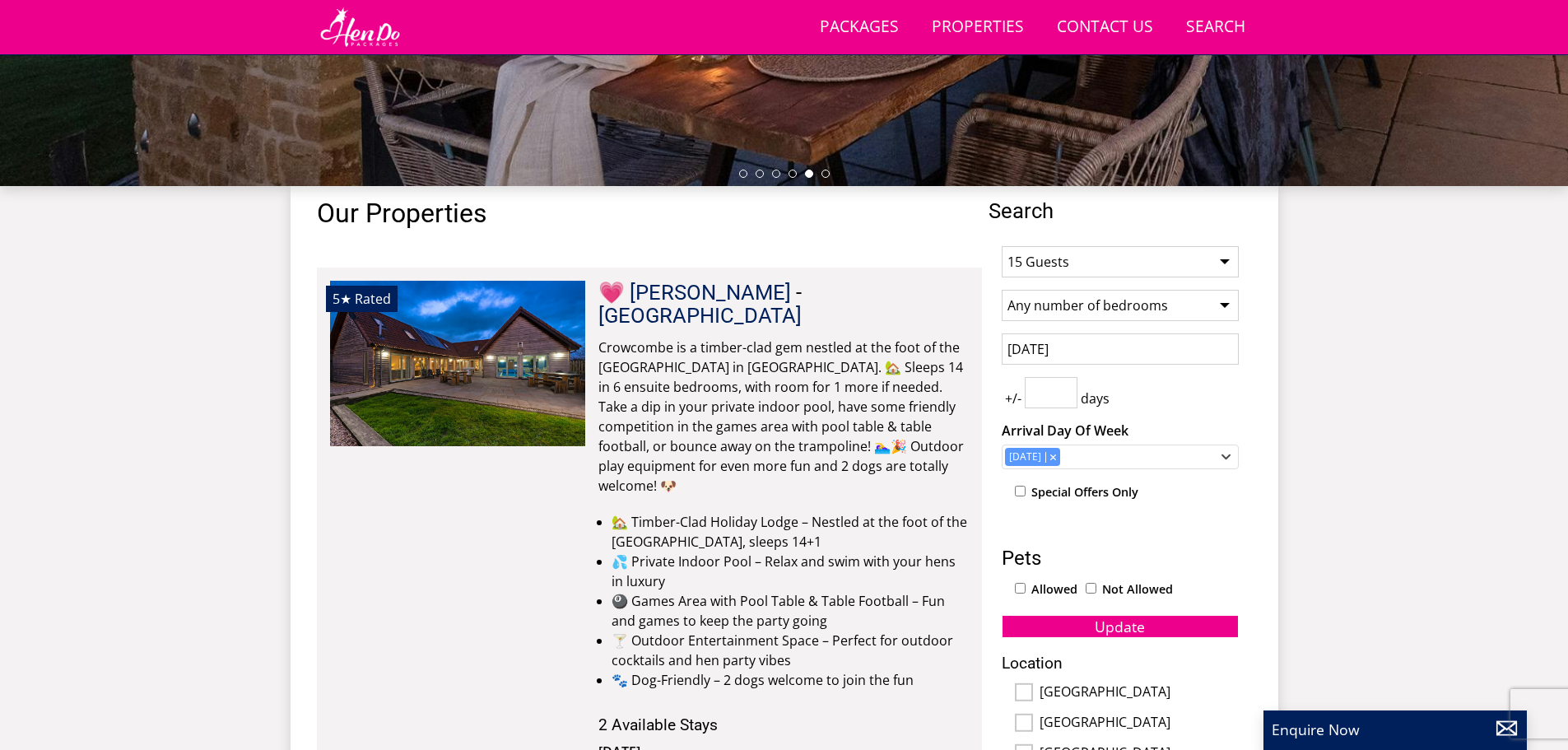
scroll to position [399, 0]
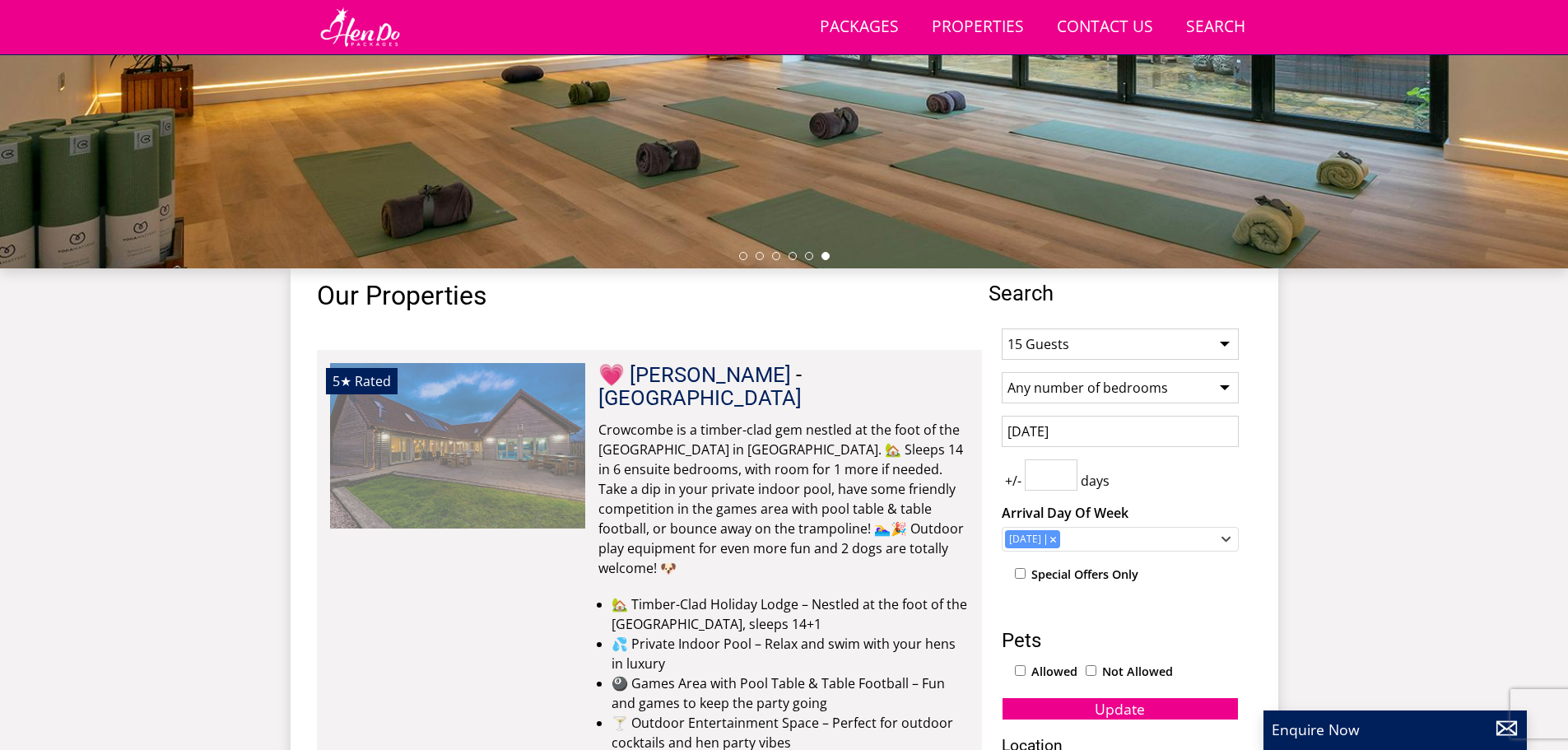
click at [530, 408] on img at bounding box center [457, 445] width 255 height 165
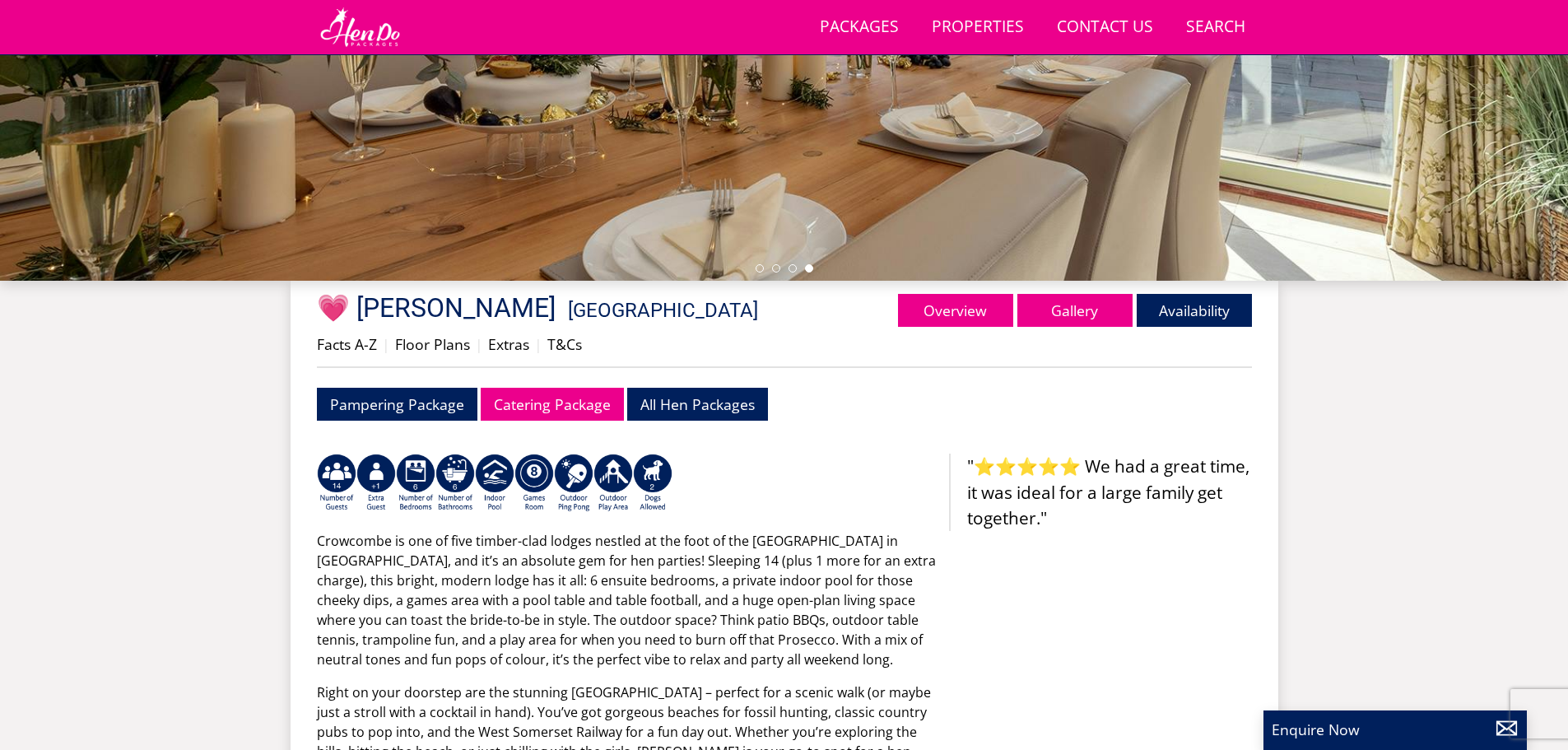
scroll to position [612, 0]
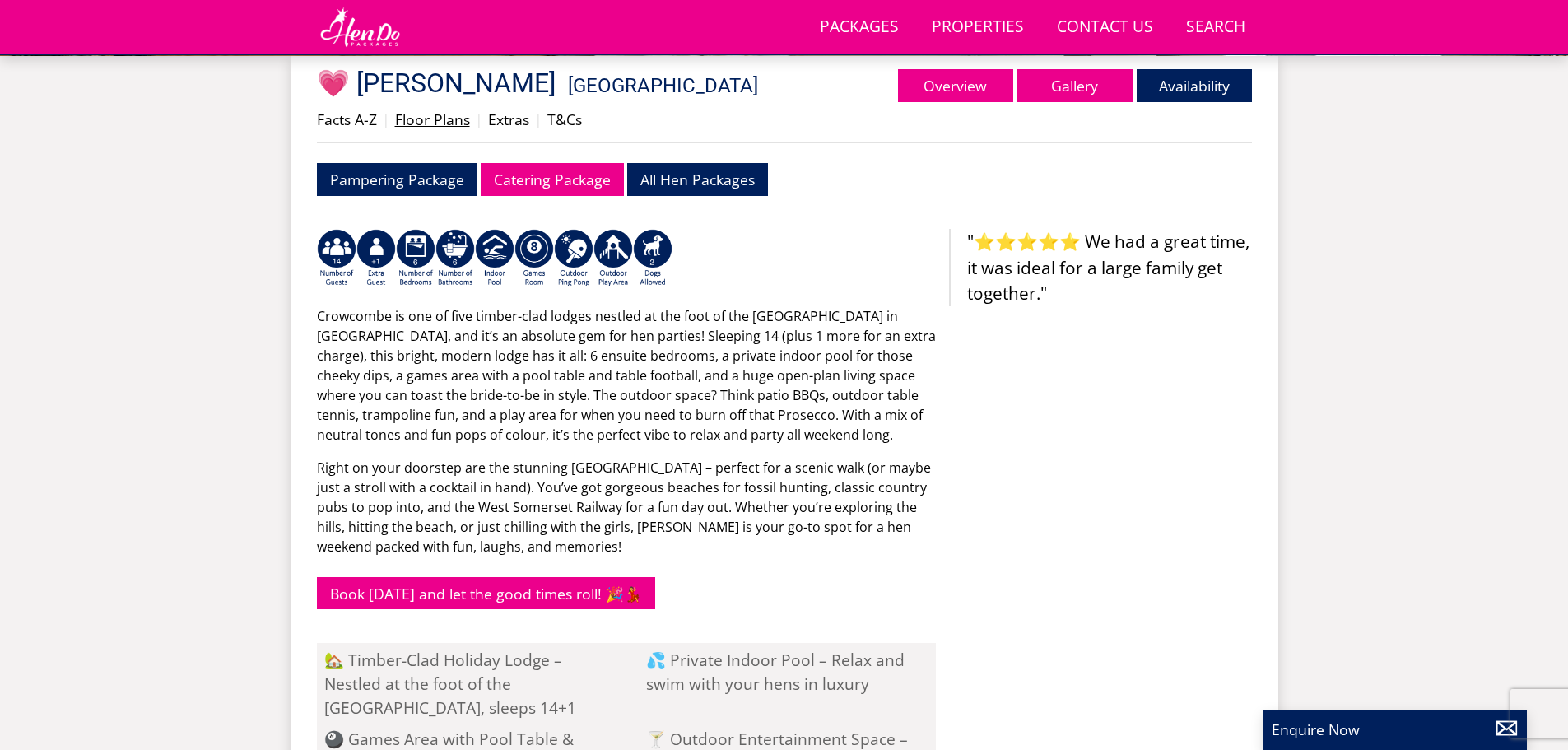
click at [435, 120] on link "Floor Plans" at bounding box center [432, 119] width 75 height 20
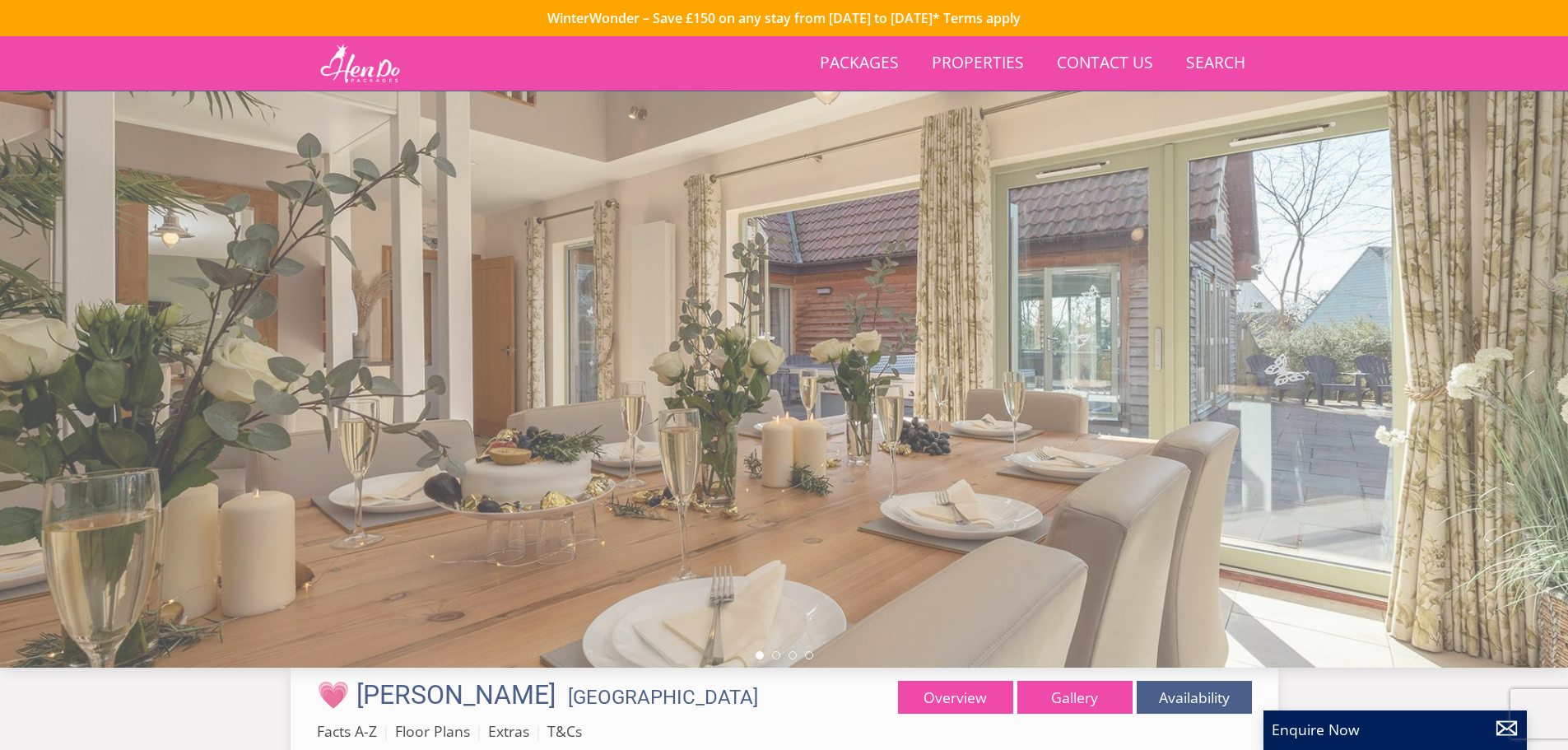
scroll to position [612, 0]
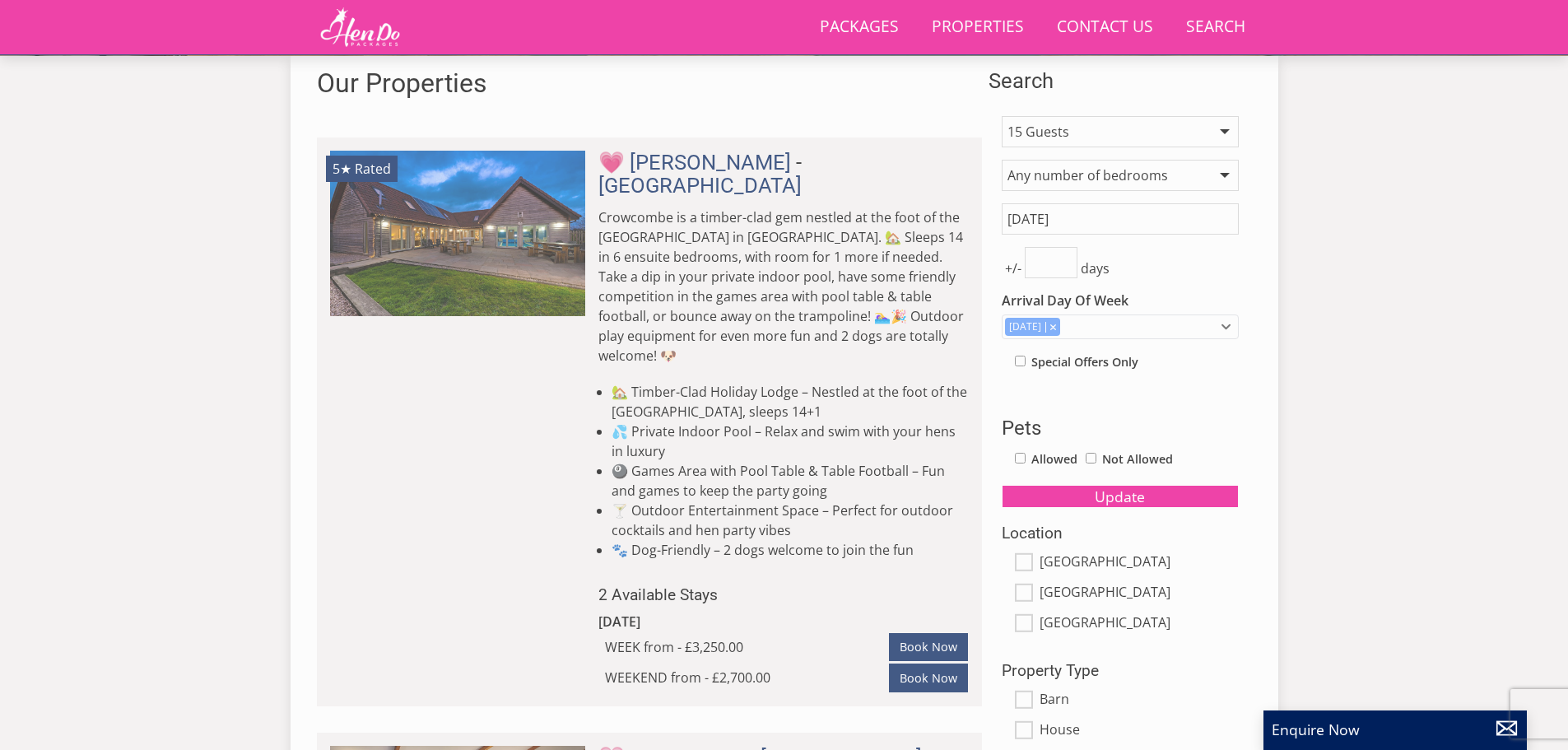
scroll to position [399, 0]
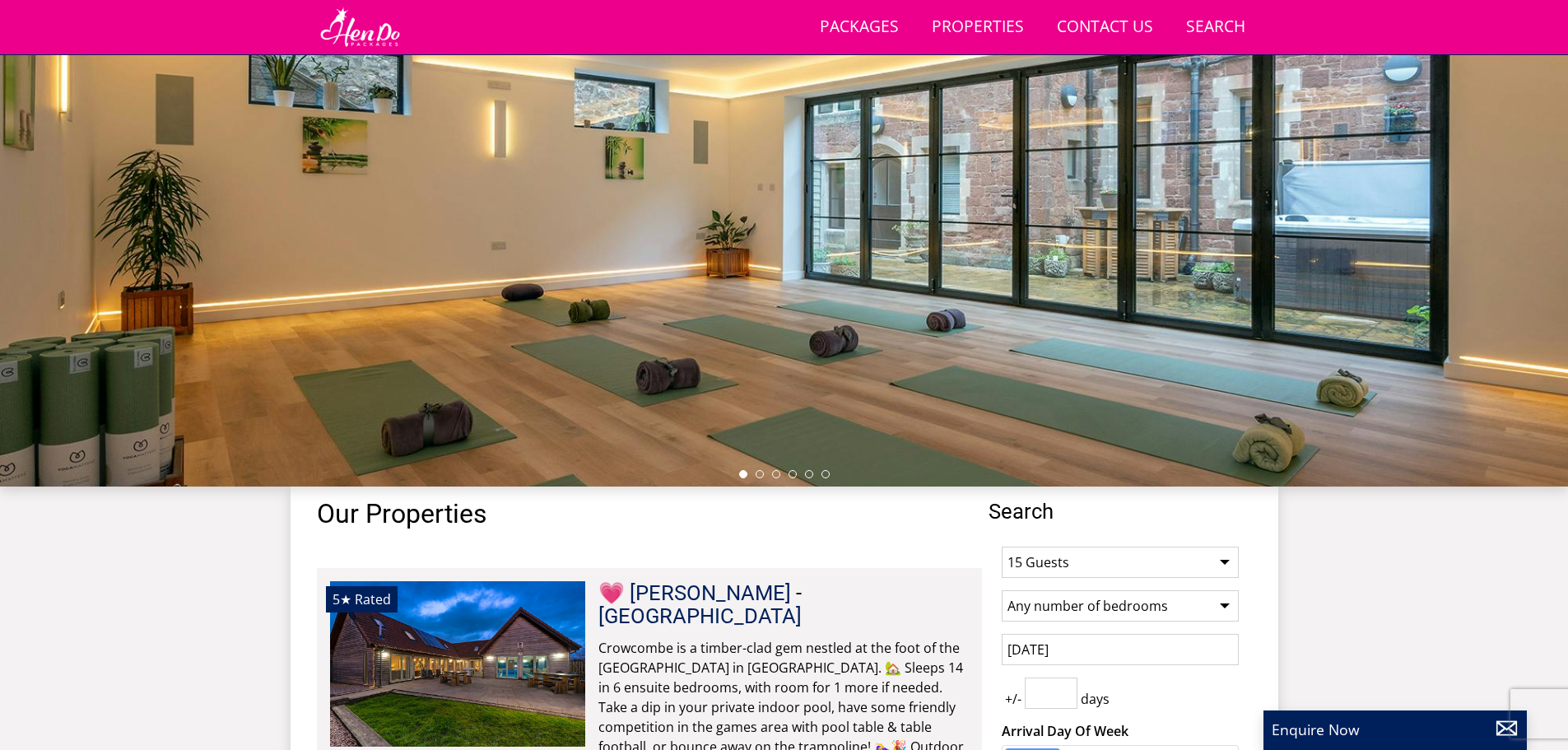
select select "15"
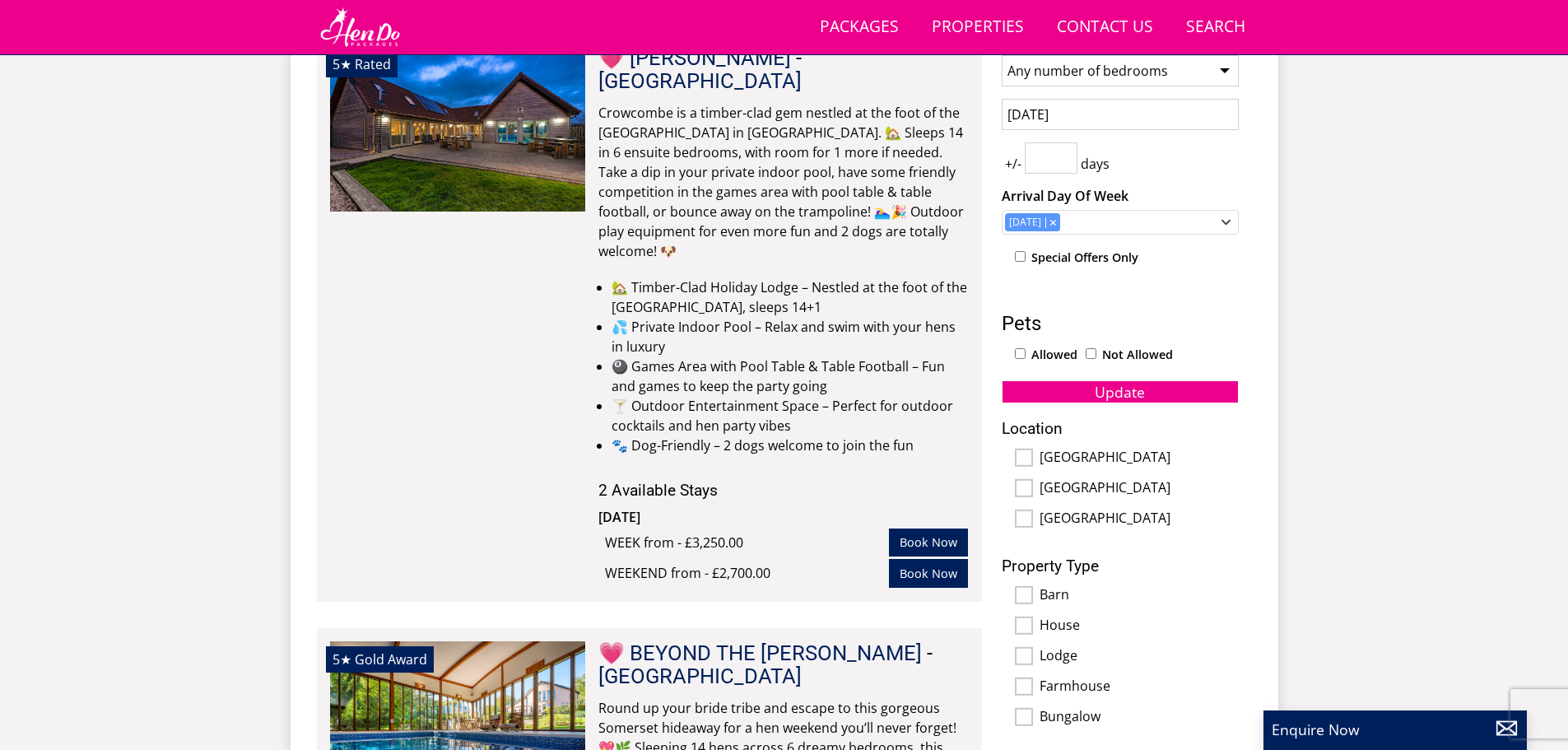
scroll to position [729, 0]
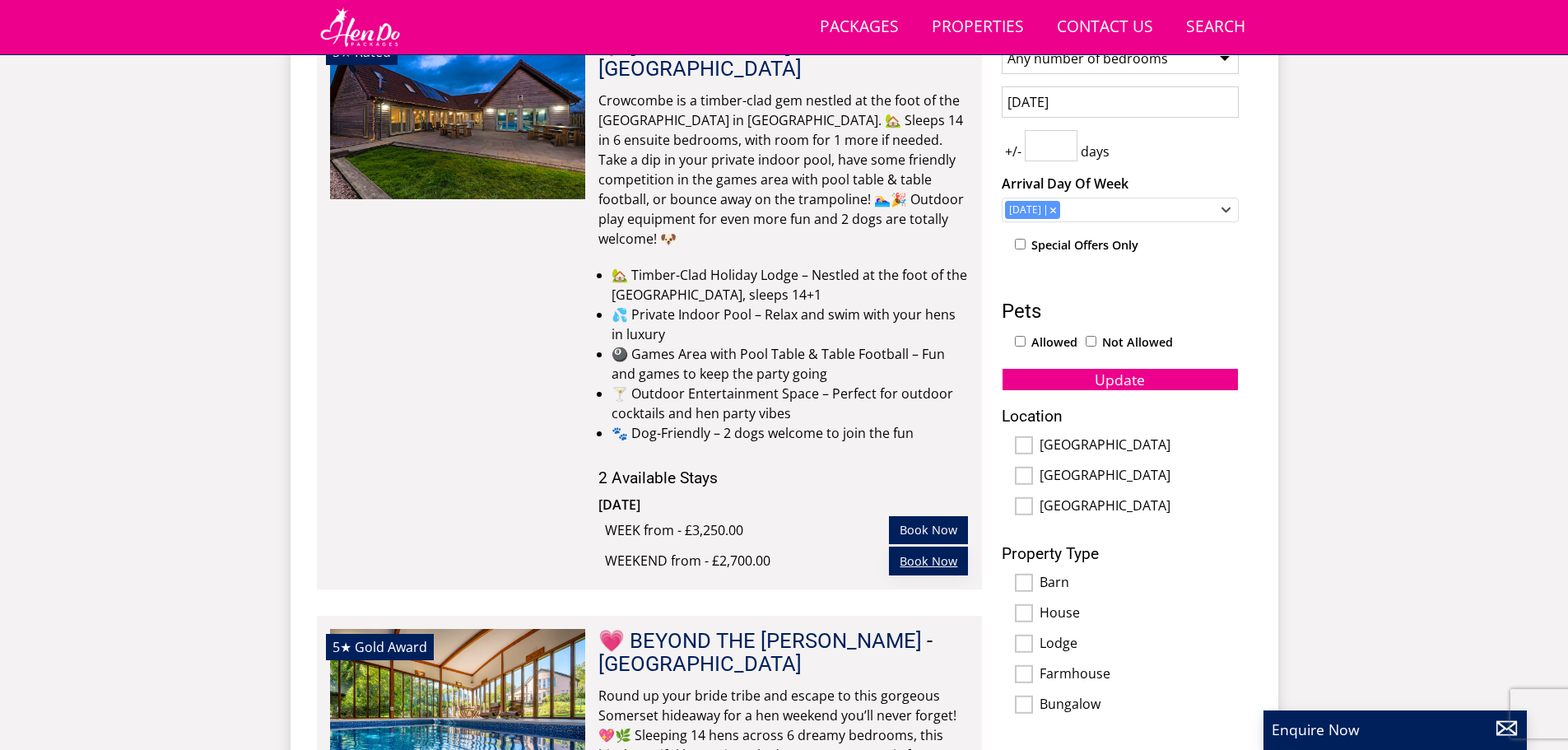
drag, startPoint x: 925, startPoint y: 518, endPoint x: 904, endPoint y: 518, distance: 21.0
click at [925, 546] on link "Book Now" at bounding box center [928, 560] width 79 height 28
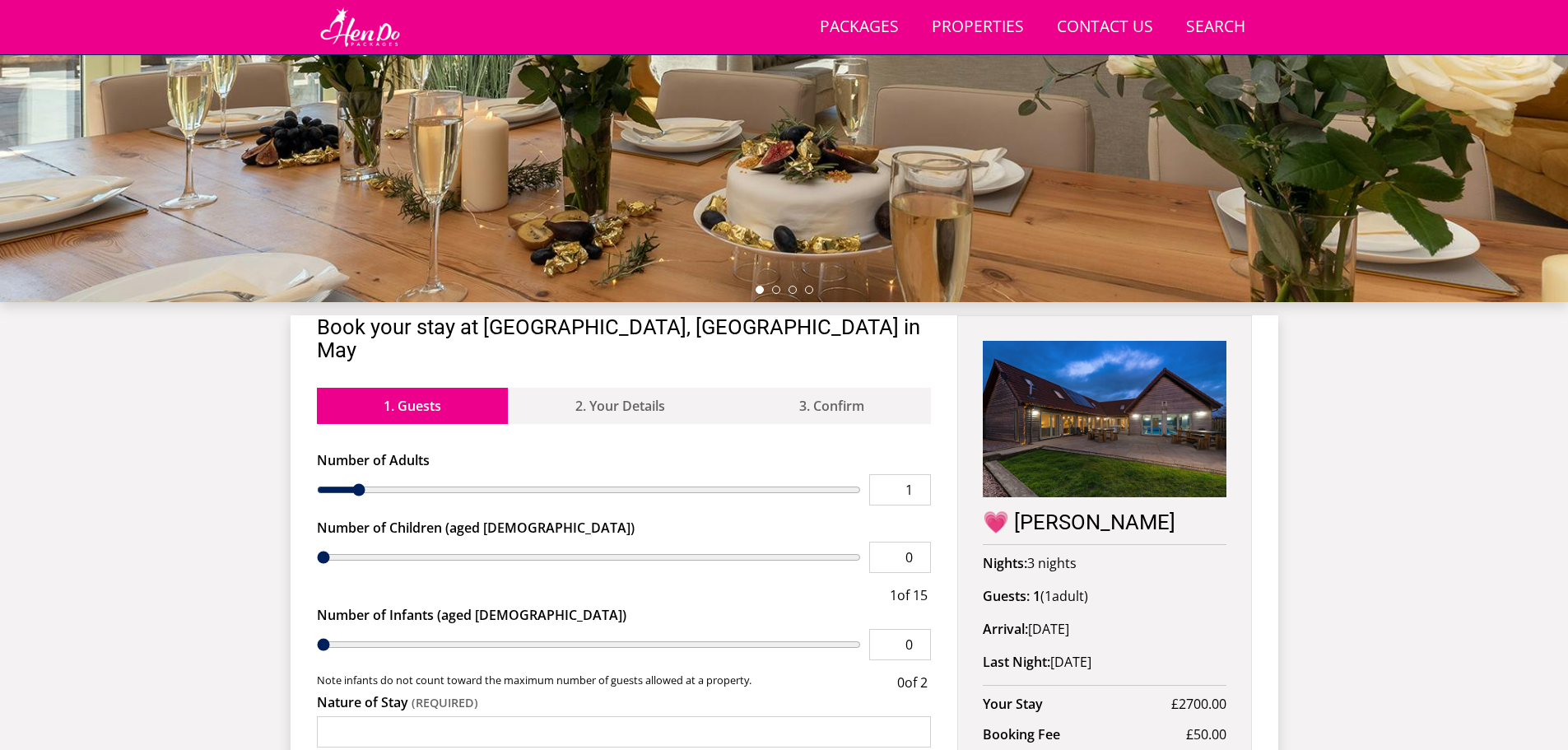
scroll to position [531, 0]
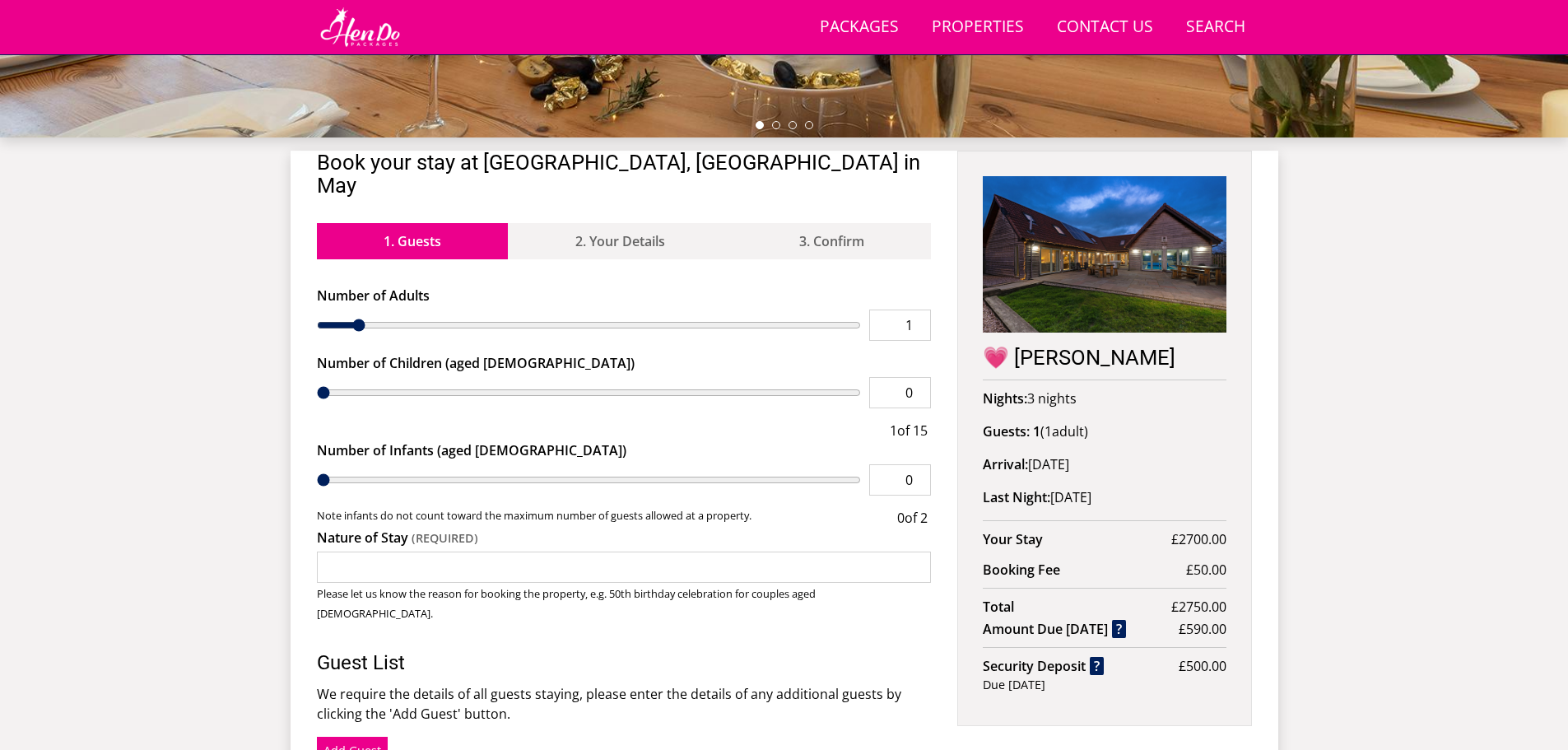
type input "2"
type input "3"
type input "4"
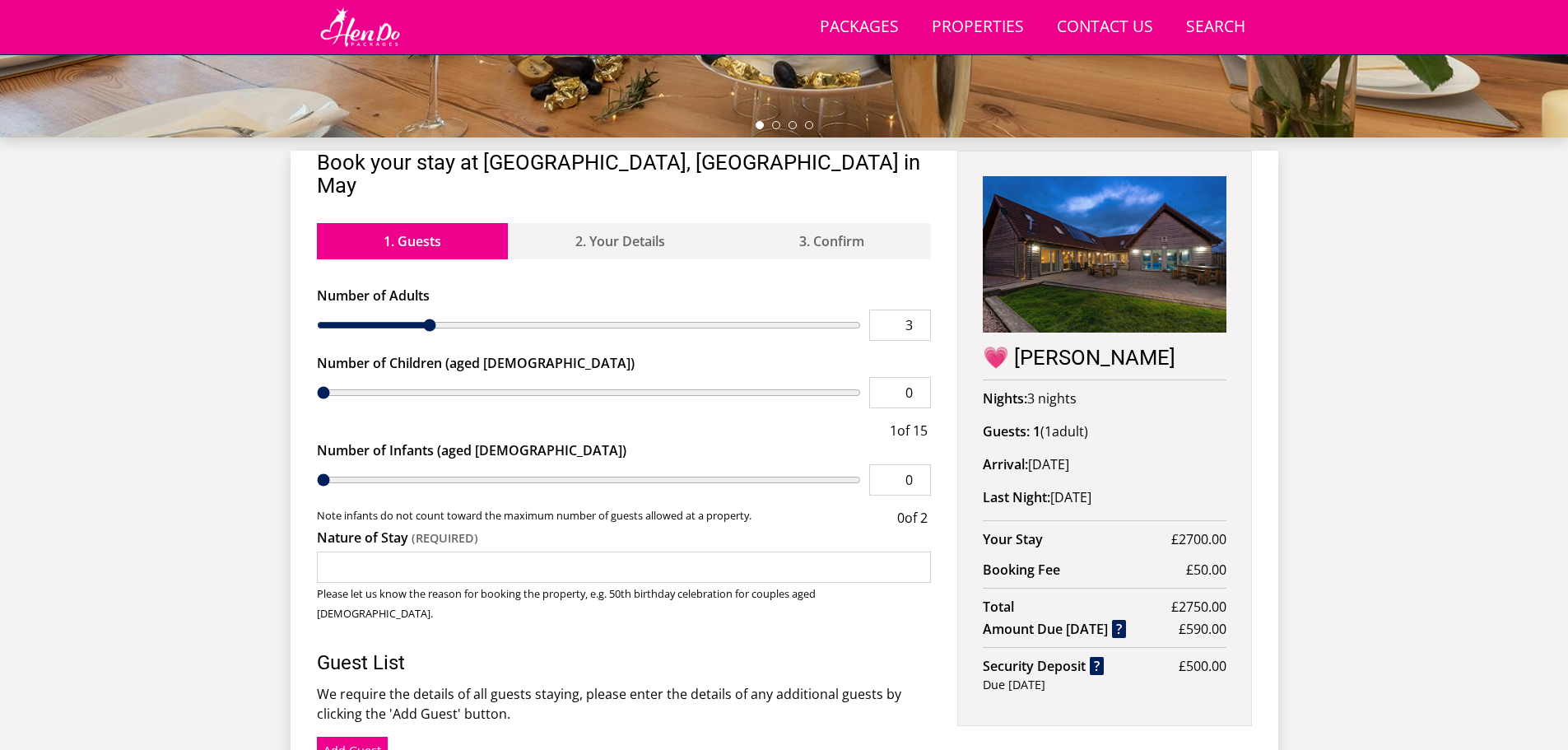
type input "4"
type input "5"
type input "6"
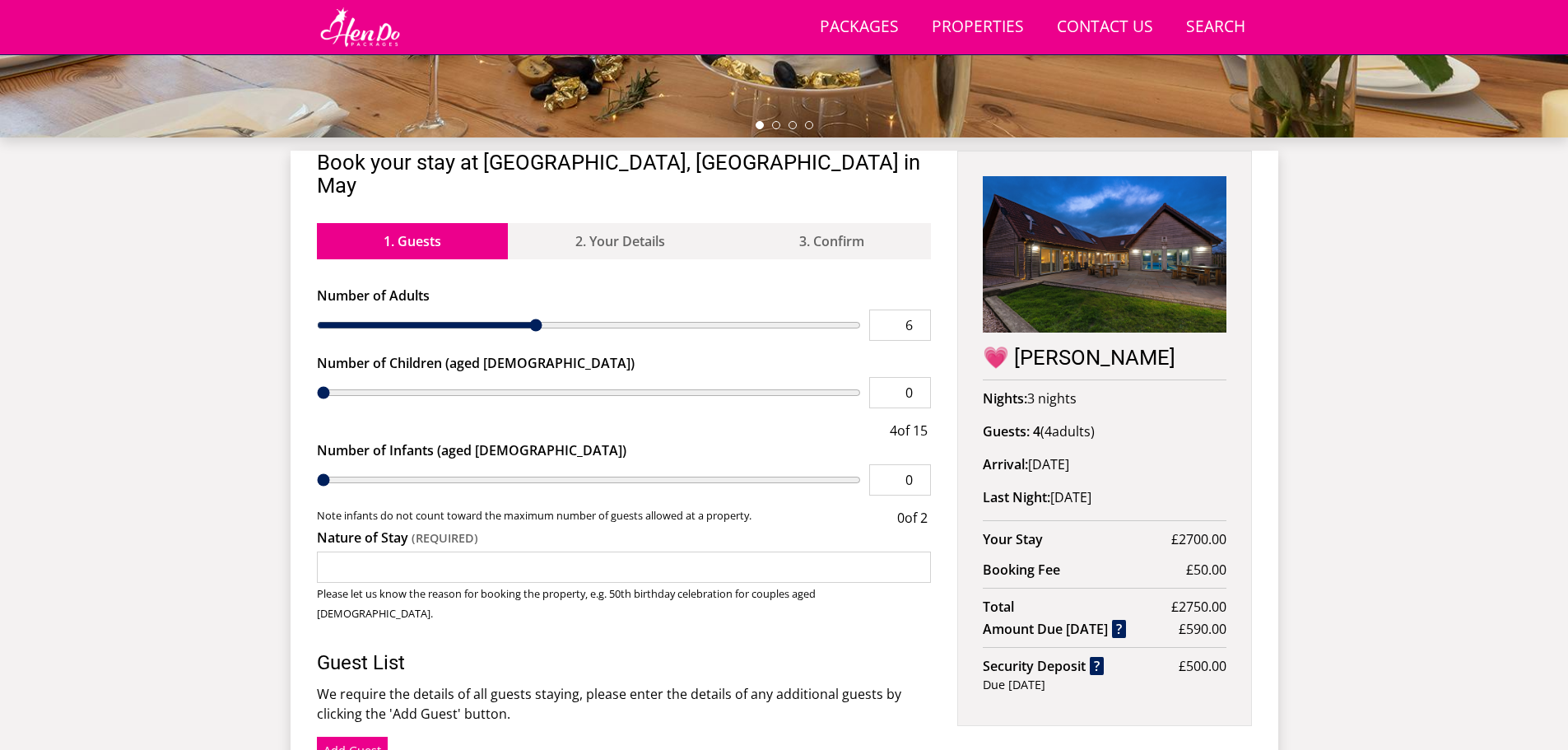
type input "7"
type input "8"
type input "9"
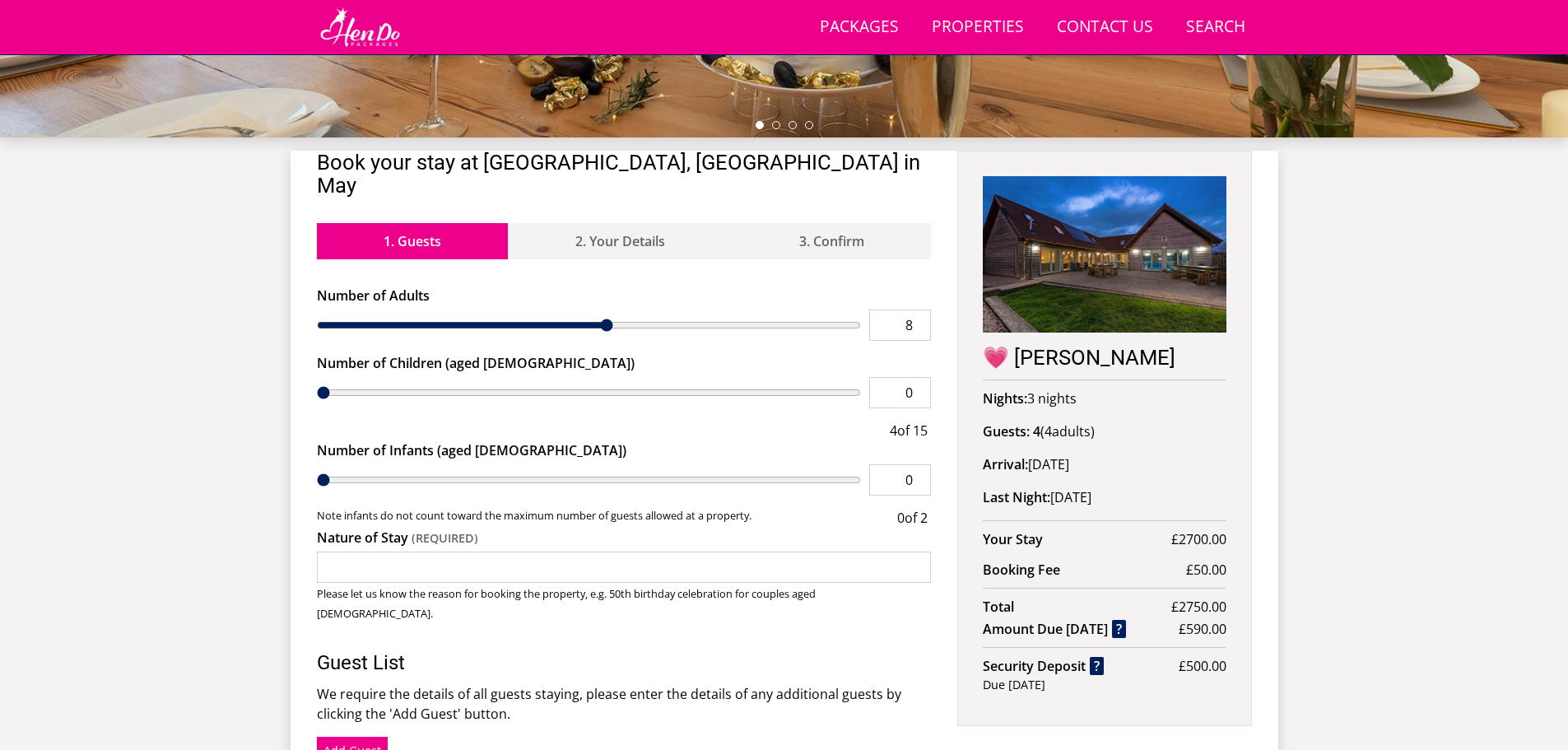
type input "9"
type input "10"
type input "11"
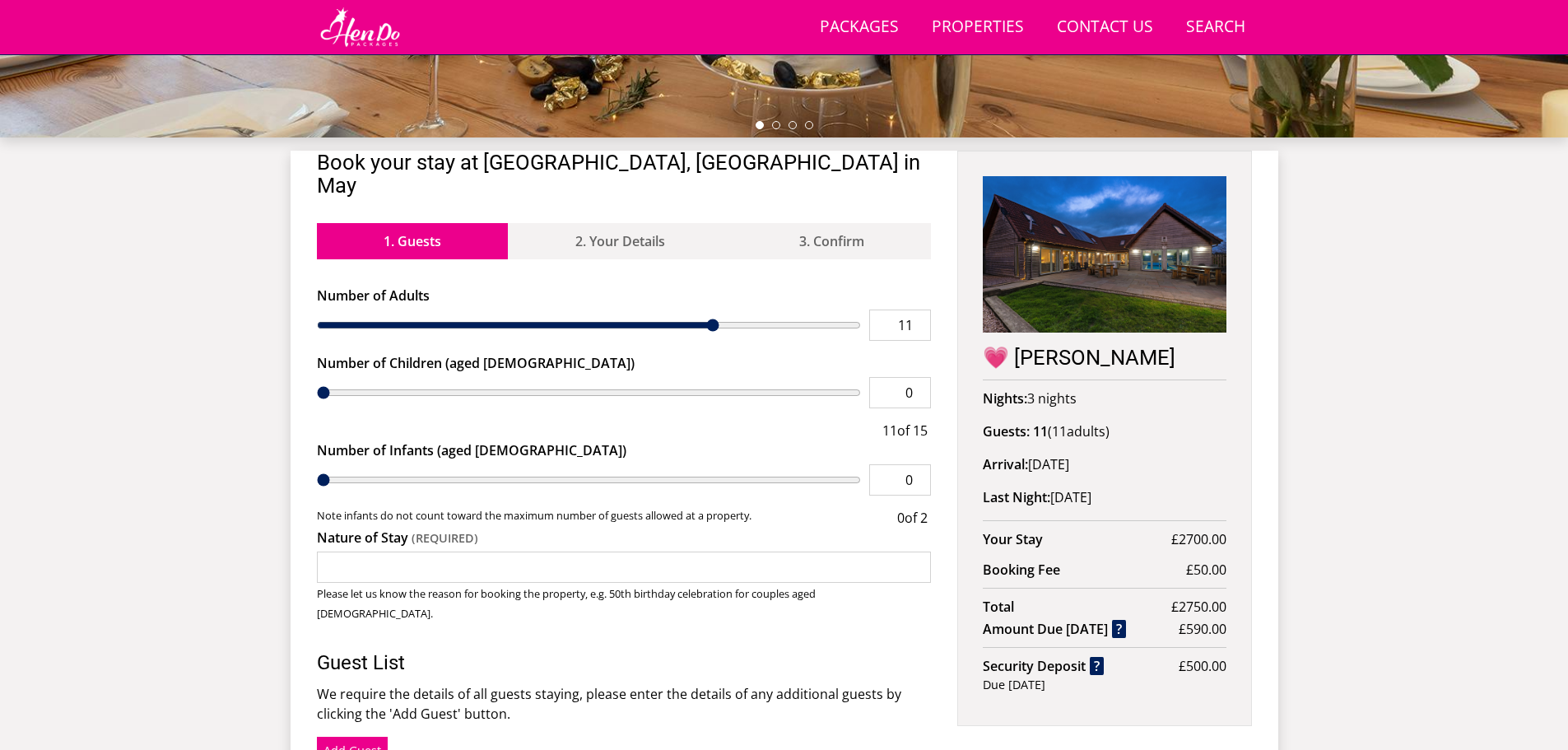
type input "12"
type input "13"
type input "14"
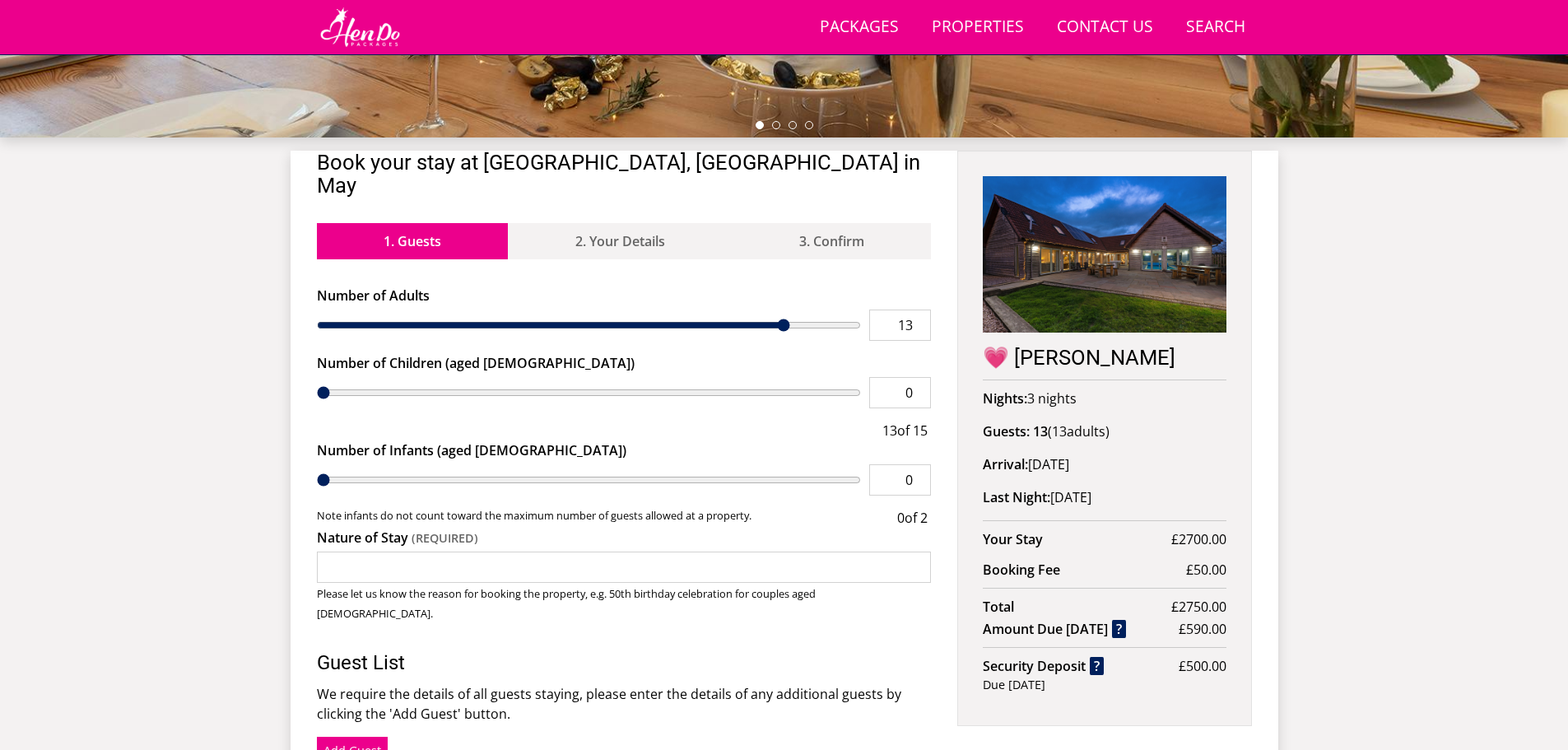
type input "14"
type input "15"
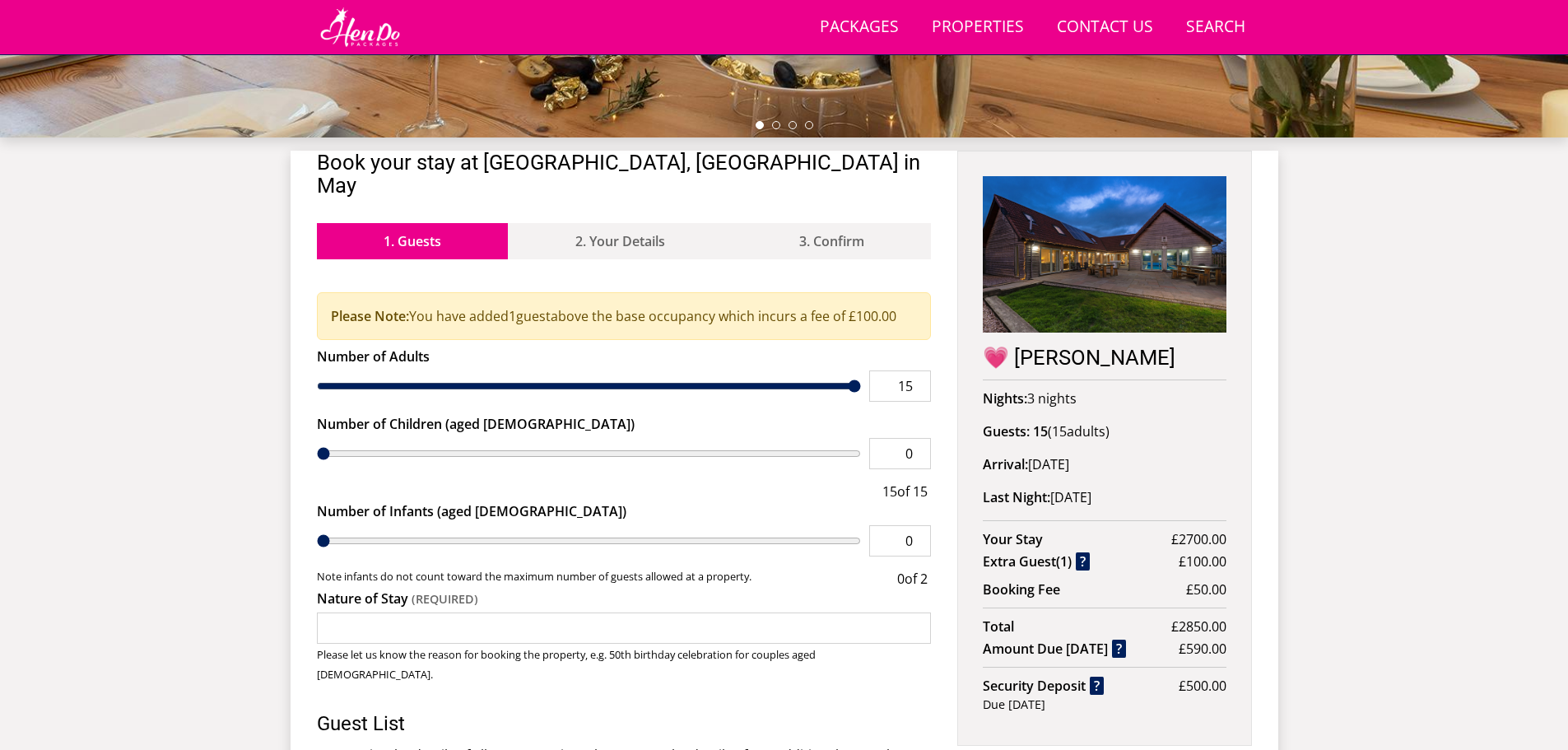
drag, startPoint x: 356, startPoint y: 303, endPoint x: 867, endPoint y: 294, distance: 511.1
type input "15"
click at [862, 371] on input "range" at bounding box center [589, 386] width 545 height 31
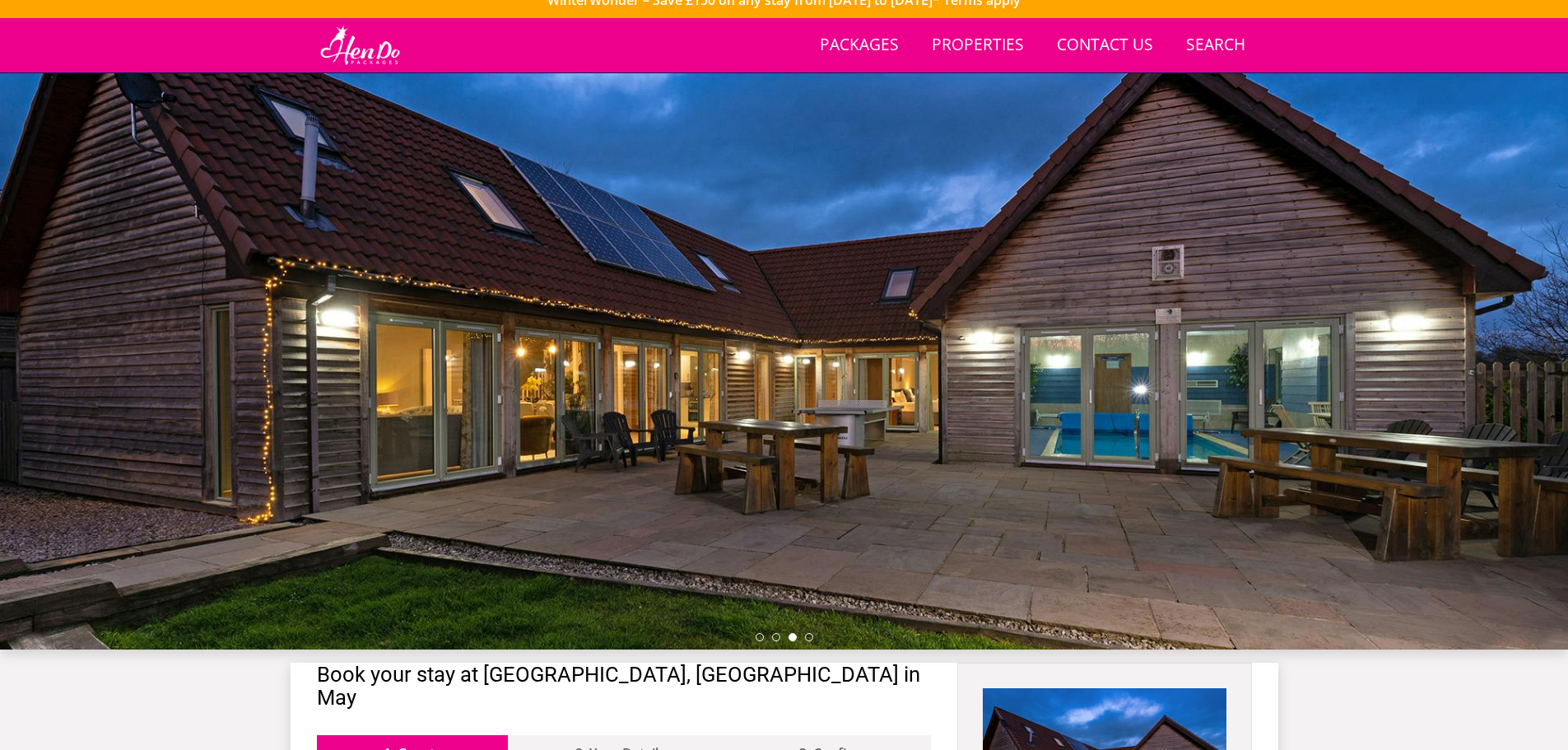
scroll to position [0, 0]
